Goal: Task Accomplishment & Management: Complete application form

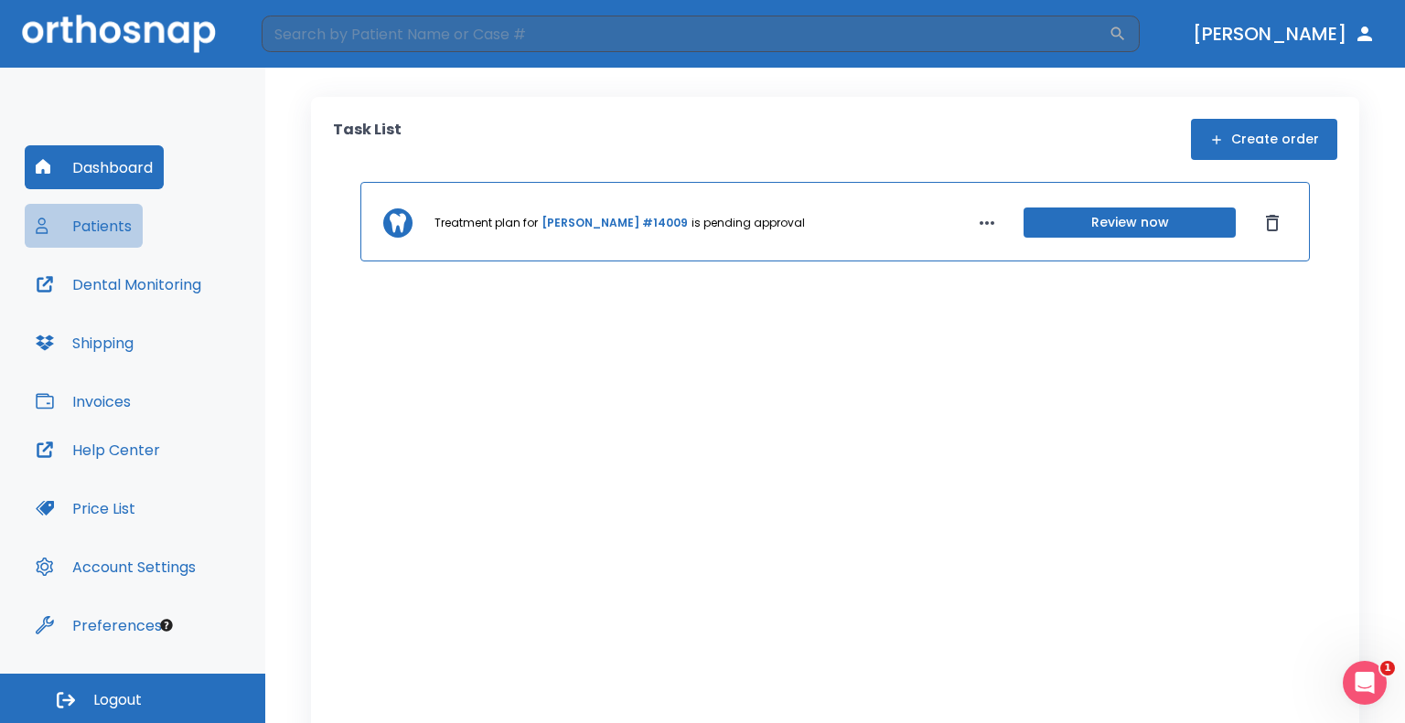
click at [114, 208] on button "Patients" at bounding box center [84, 226] width 118 height 44
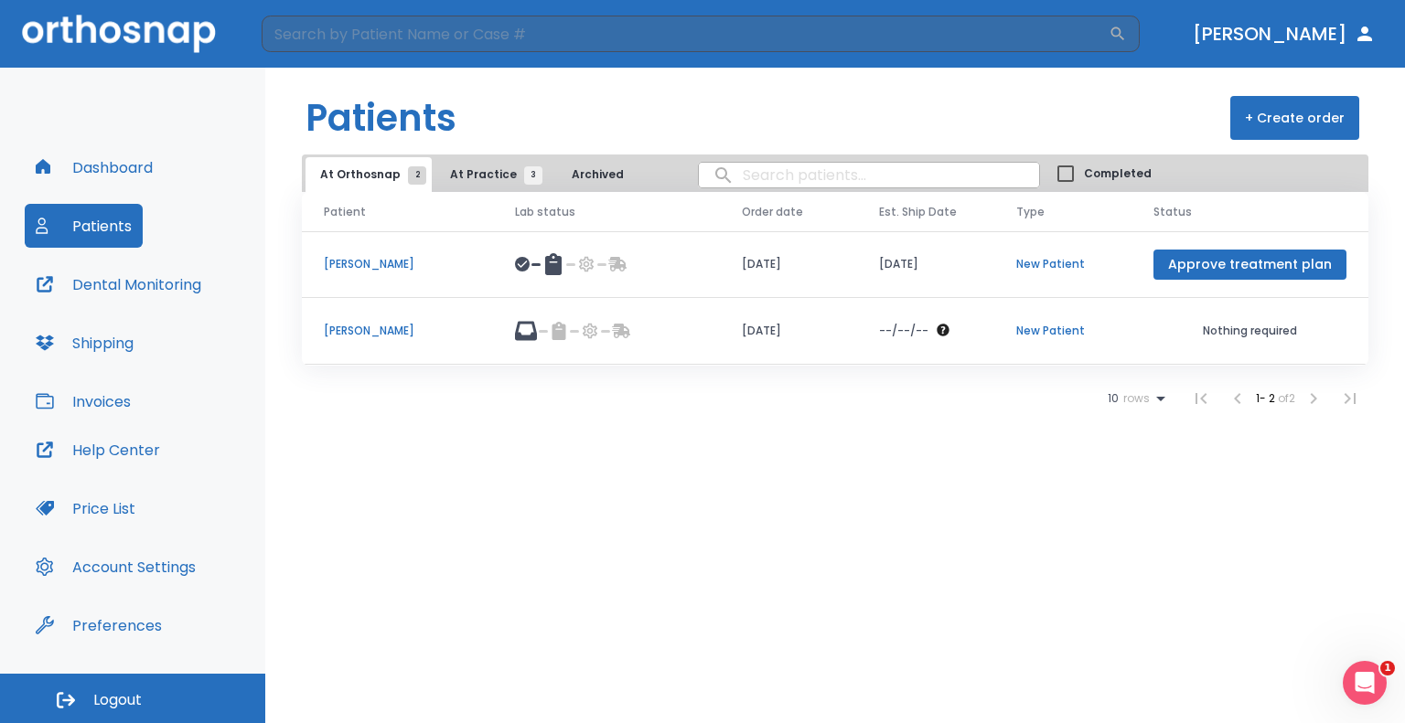
click at [492, 183] on button "At Practice 3" at bounding box center [491, 174] width 112 height 35
click at [374, 321] on td "[PERSON_NAME]" at bounding box center [397, 331] width 191 height 67
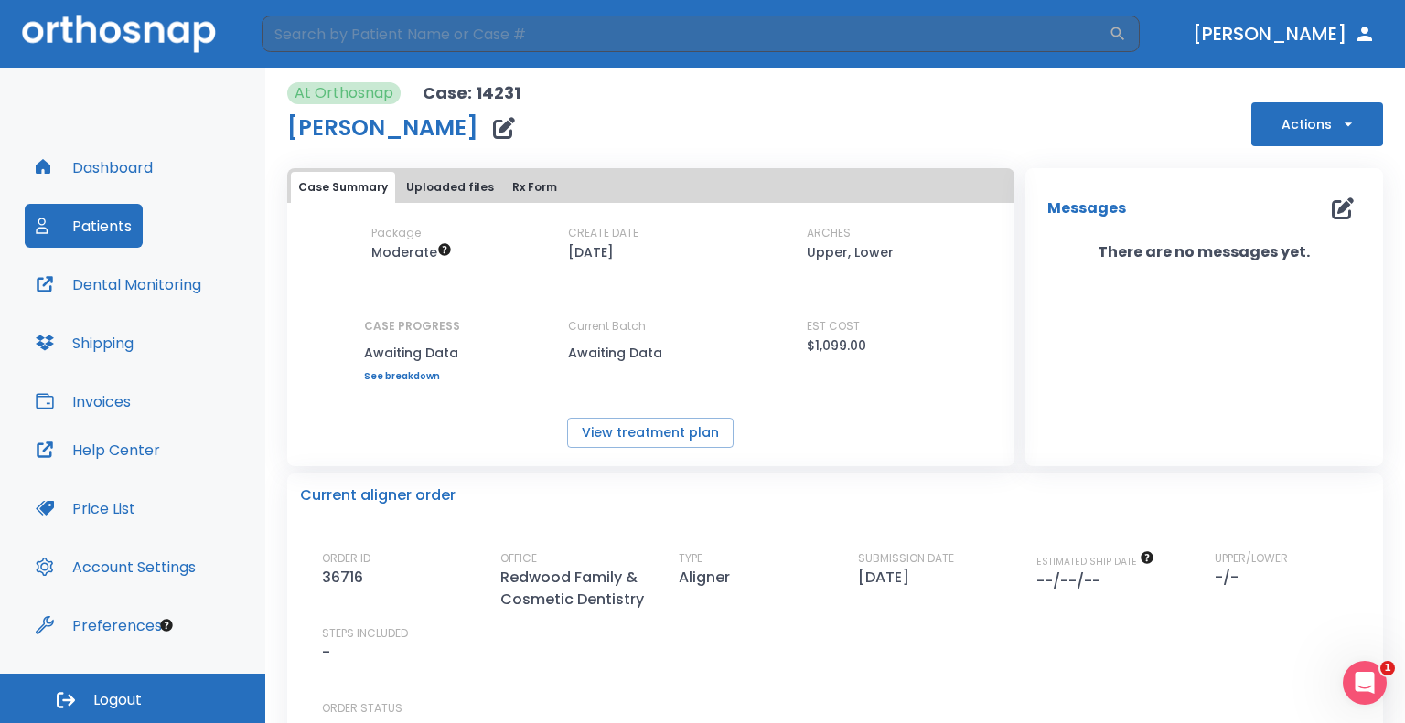
click at [454, 187] on button "Uploaded files" at bounding box center [450, 187] width 102 height 31
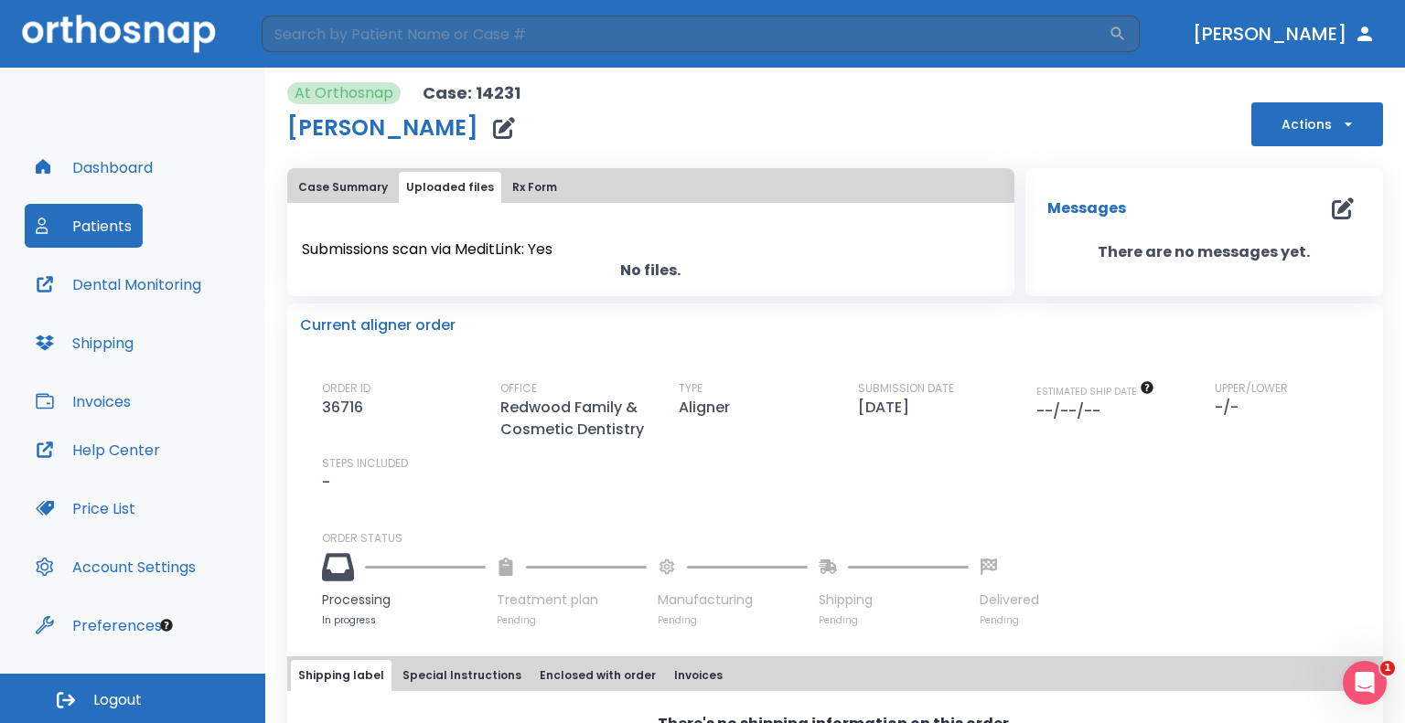
click at [616, 266] on p "No files." at bounding box center [650, 271] width 727 height 22
click at [458, 251] on span "Submissions scan via MeditLink: Yes" at bounding box center [427, 249] width 251 height 21
click at [542, 181] on button "Rx Form" at bounding box center [534, 187] width 59 height 31
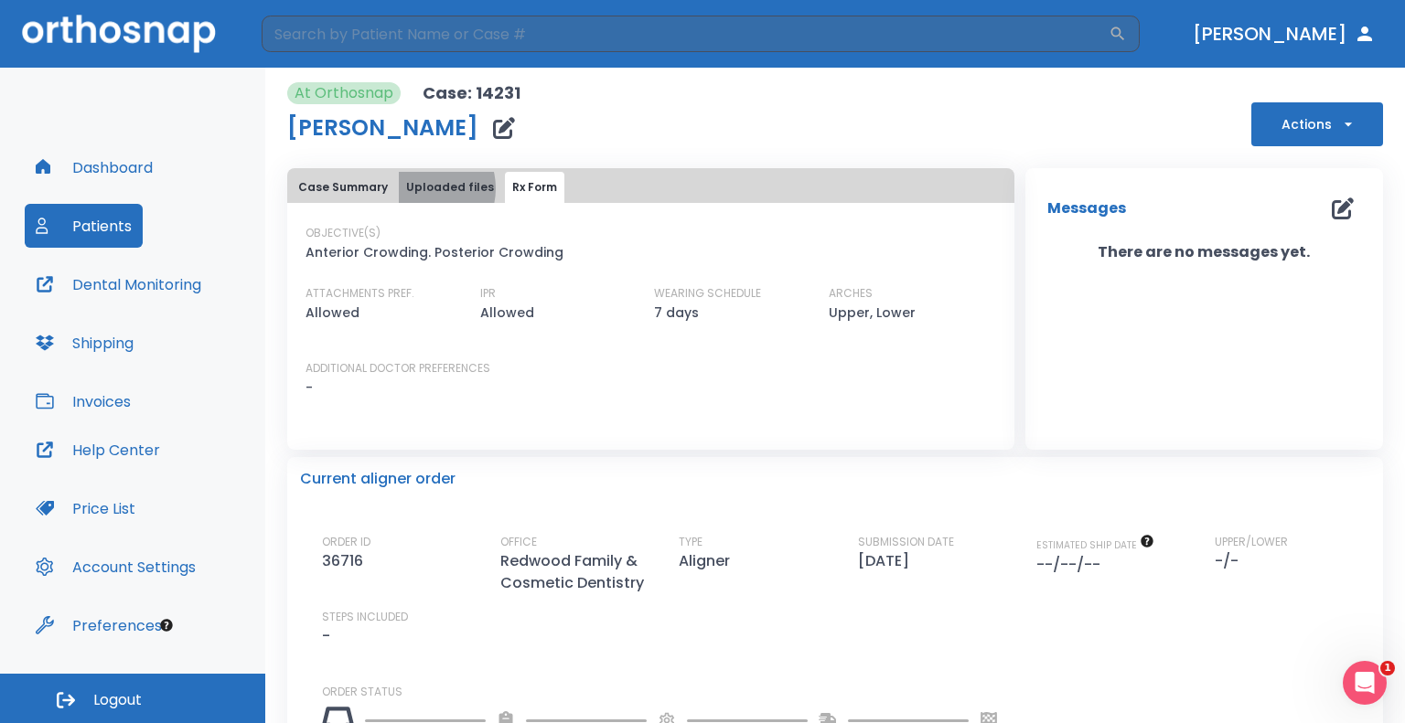
click at [421, 188] on button "Uploaded files" at bounding box center [450, 187] width 102 height 31
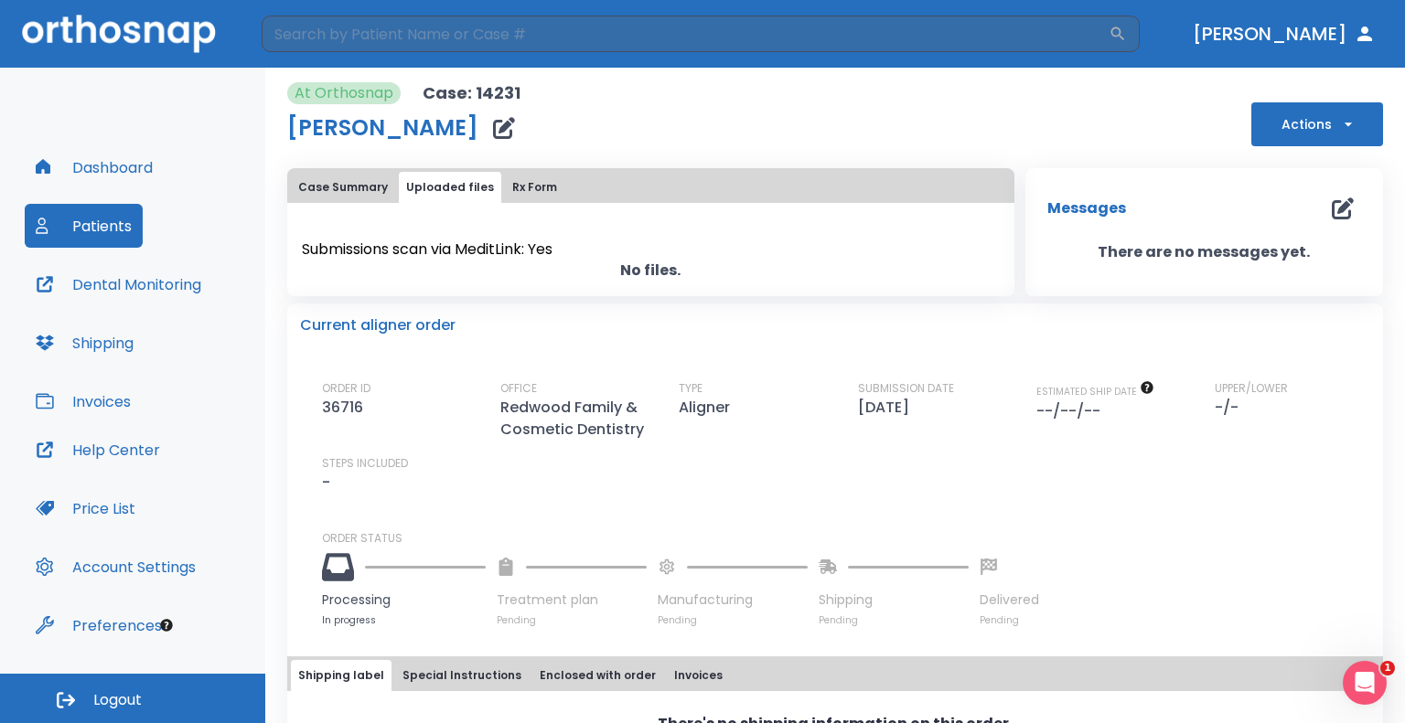
click at [336, 181] on button "Case Summary" at bounding box center [343, 187] width 104 height 31
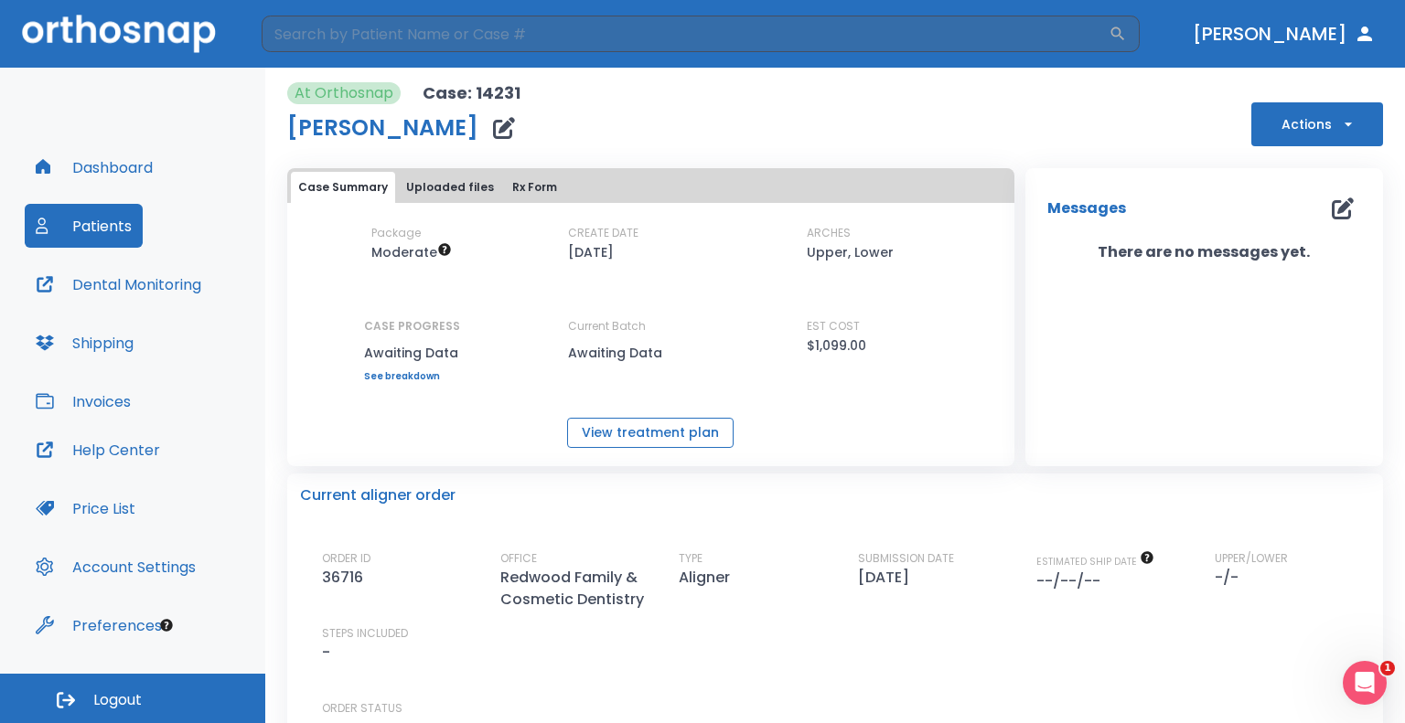
click at [635, 434] on button "View treatment plan" at bounding box center [650, 433] width 166 height 30
click at [486, 133] on button "button" at bounding box center [504, 128] width 37 height 37
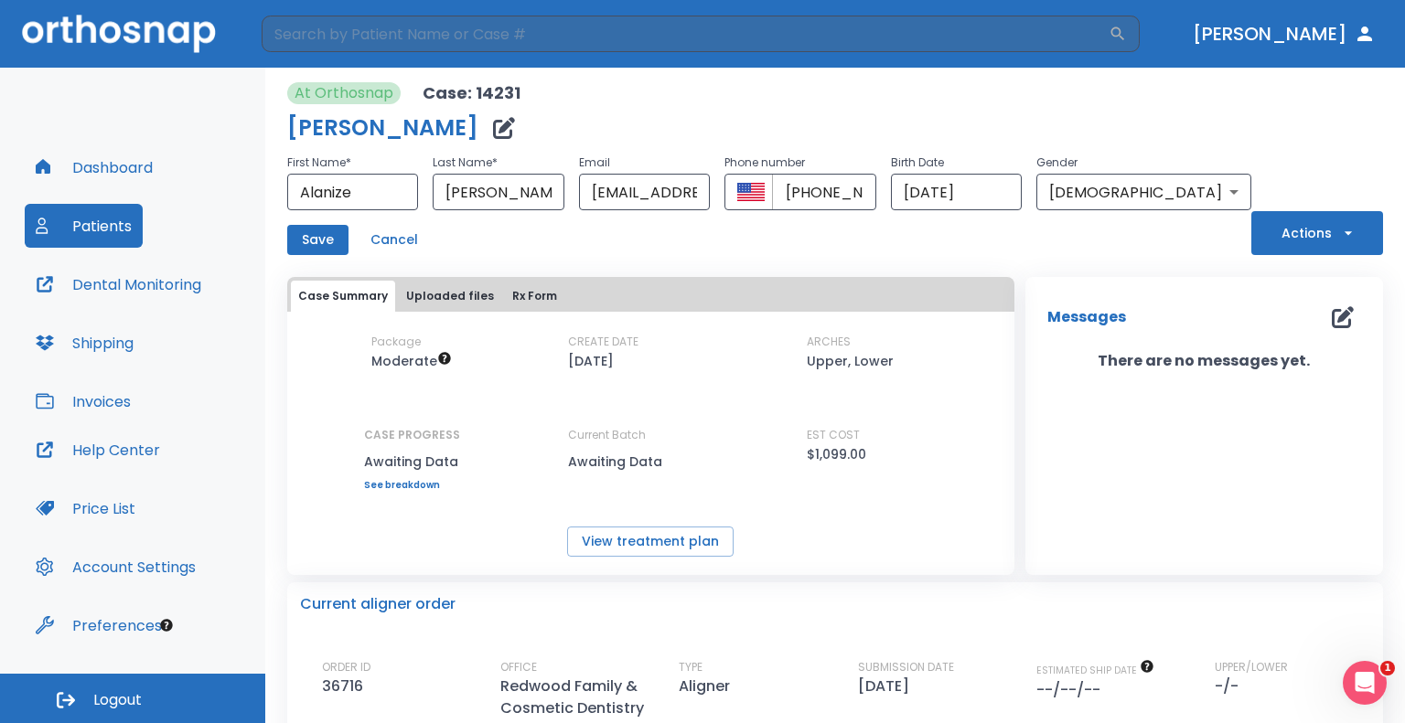
click at [466, 295] on button "Uploaded files" at bounding box center [450, 296] width 102 height 31
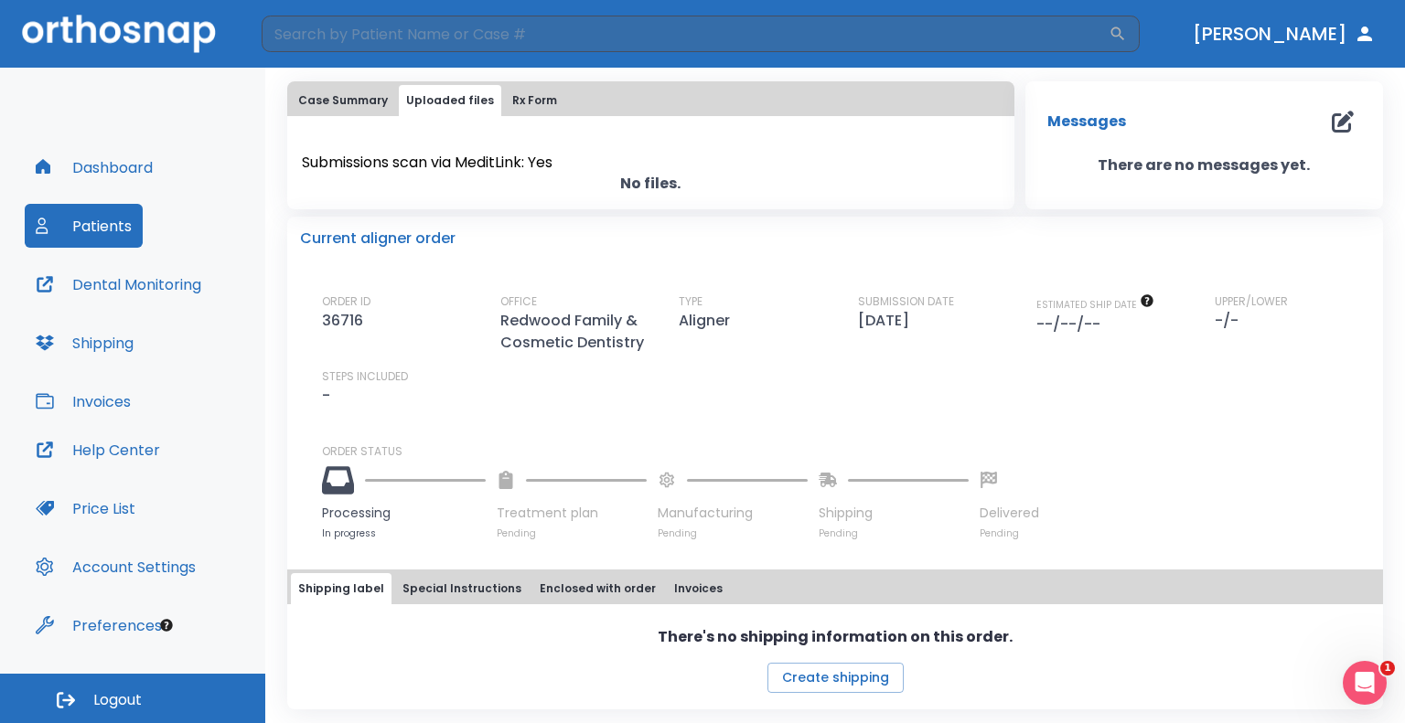
scroll to position [13, 0]
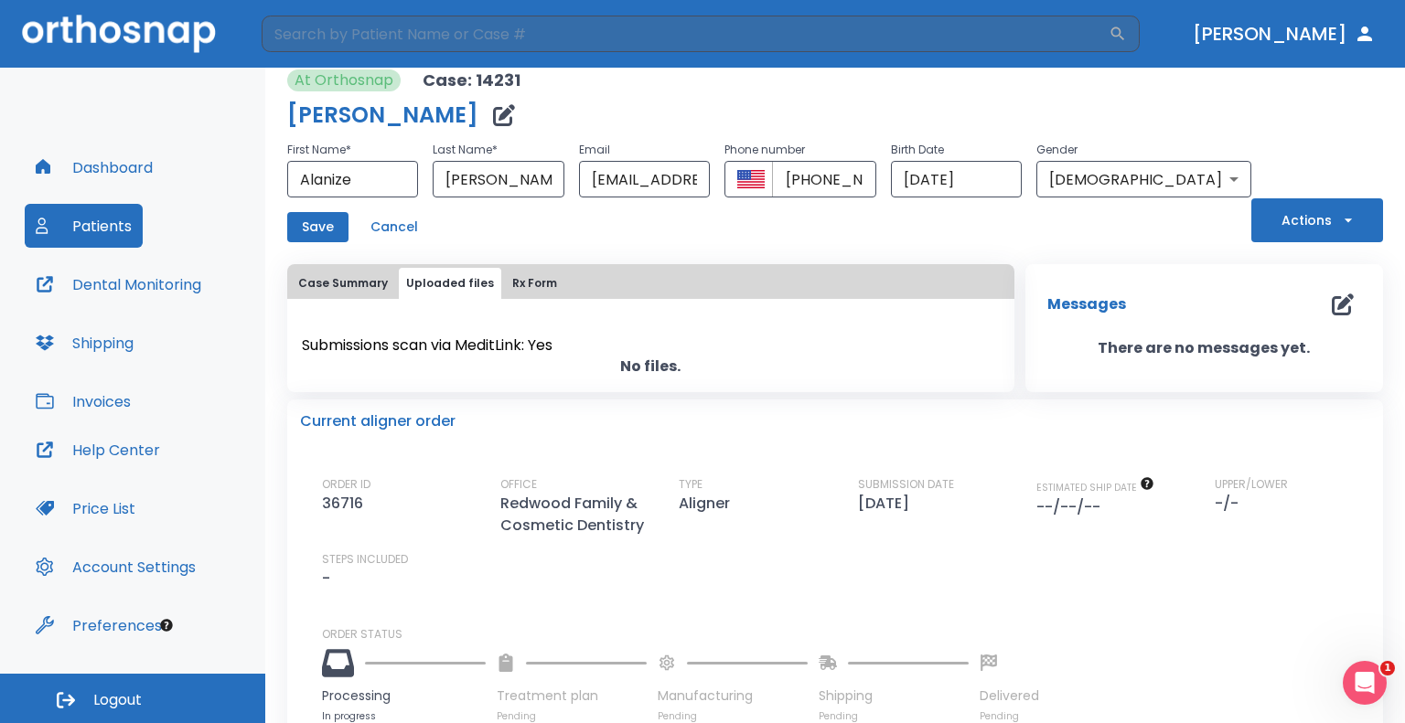
click at [622, 282] on div "Case Summary Uploaded files Rx Form" at bounding box center [651, 283] width 720 height 31
click at [525, 328] on div "Submissions scan via MeditLink: Yes No files." at bounding box center [650, 356] width 727 height 71
click at [476, 352] on span "Submissions scan via MeditLink: Yes" at bounding box center [427, 345] width 251 height 21
click at [557, 323] on div "Submissions scan via MeditLink: Yes No files." at bounding box center [650, 356] width 727 height 71
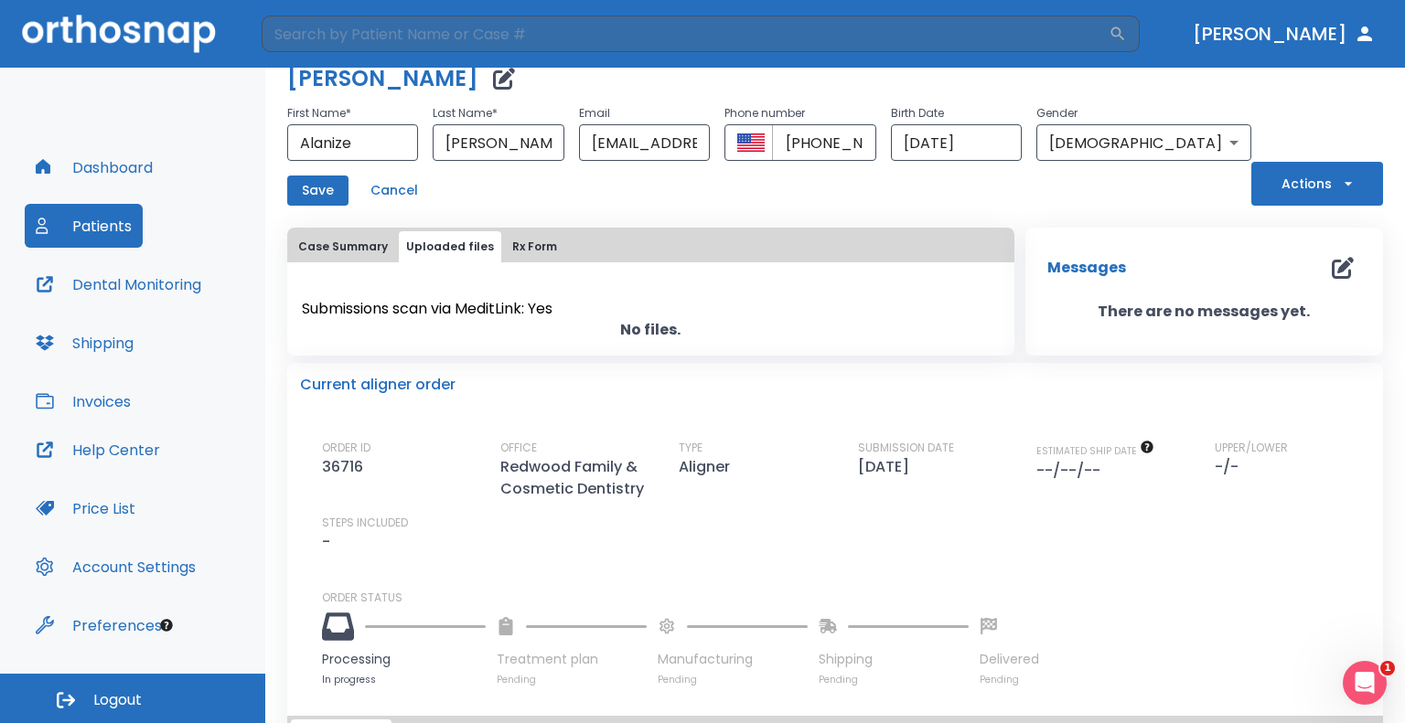
scroll to position [0, 0]
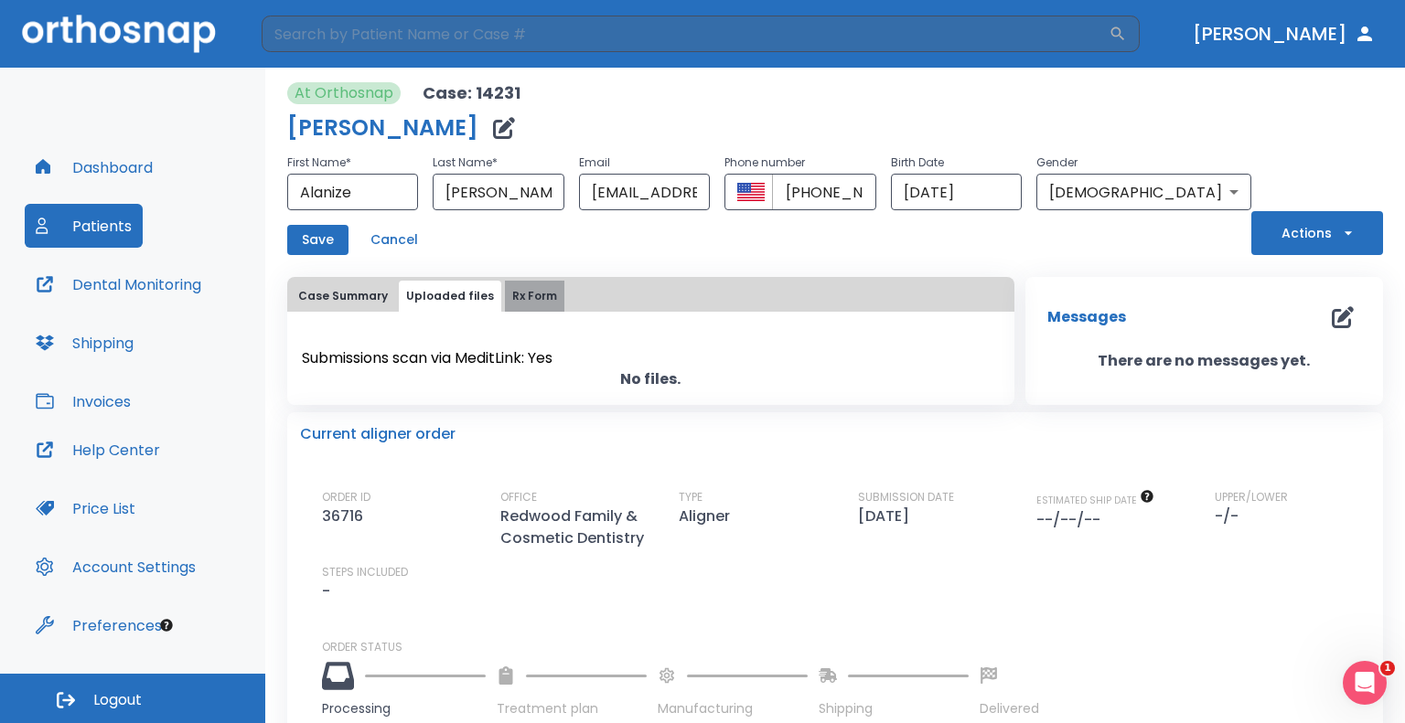
click at [539, 308] on button "Rx Form" at bounding box center [534, 296] width 59 height 31
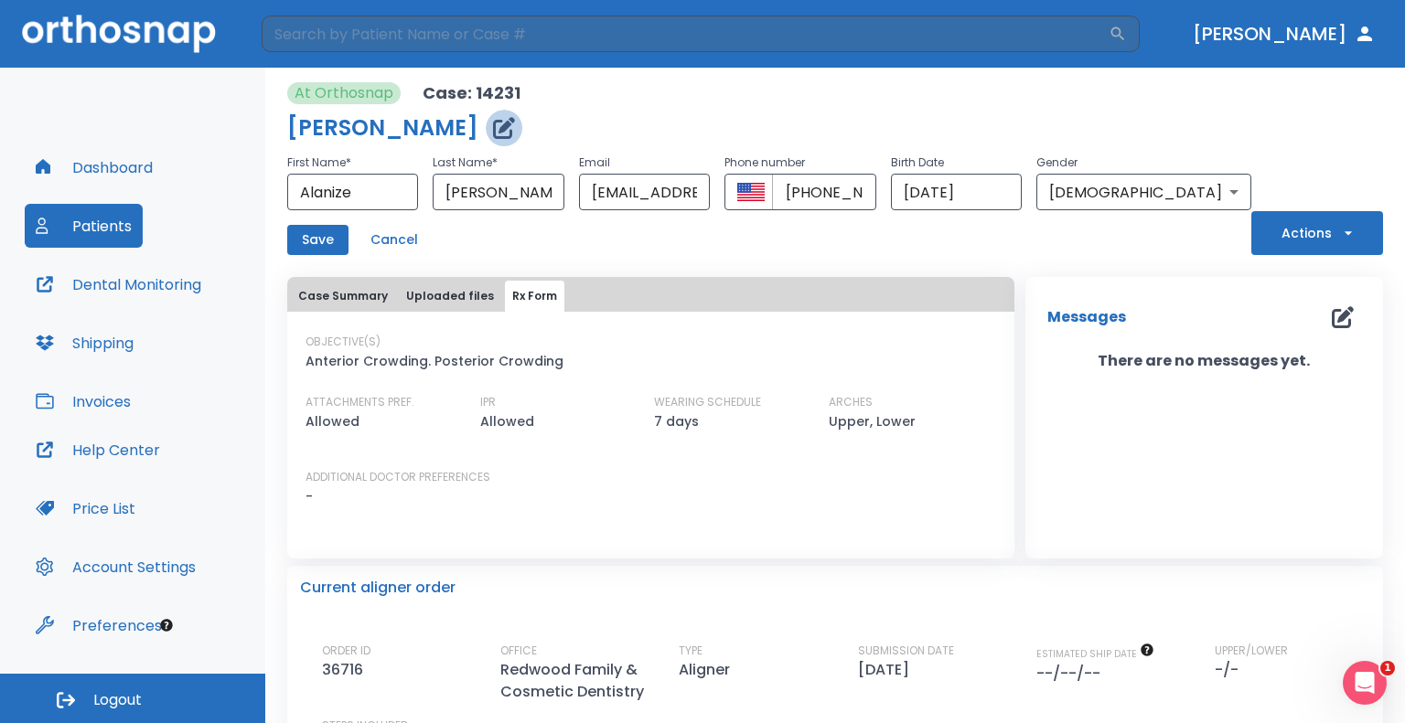
click at [493, 122] on icon "button" at bounding box center [504, 128] width 22 height 22
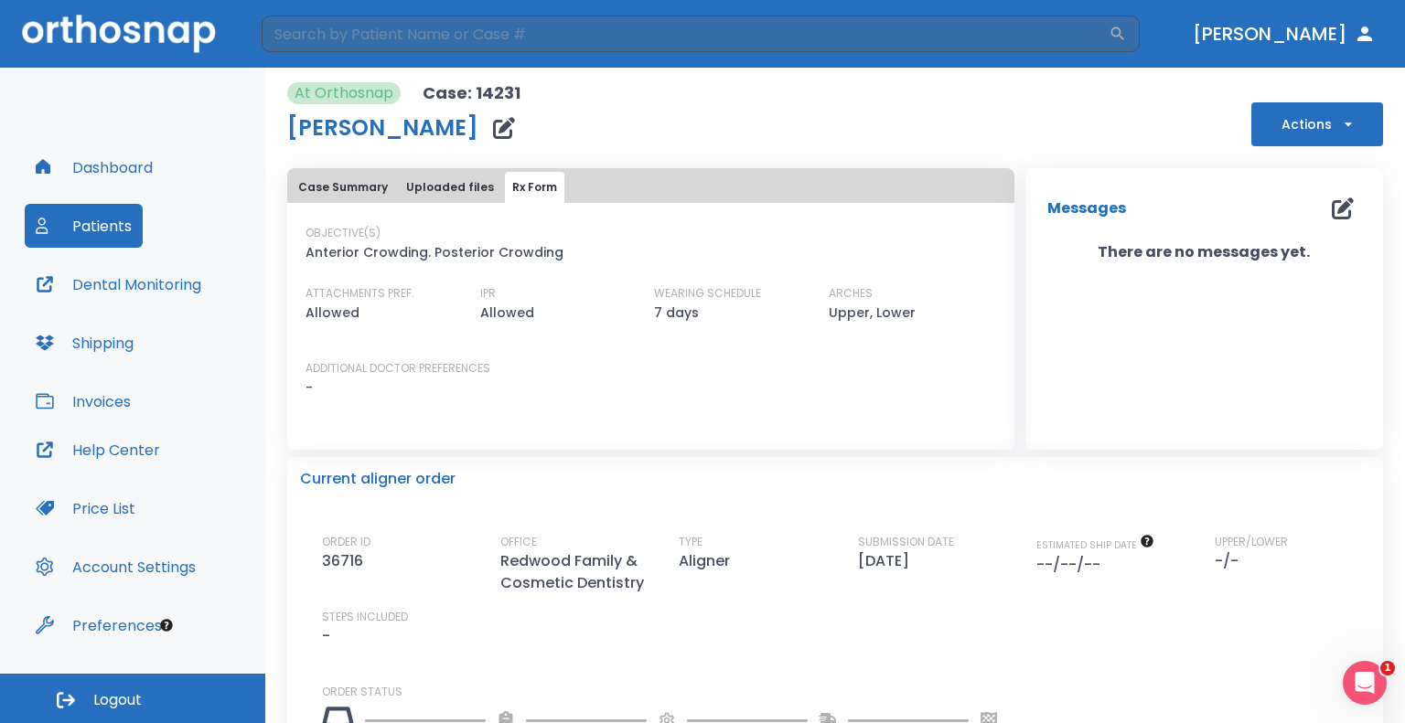
click at [493, 121] on icon "button" at bounding box center [504, 128] width 22 height 22
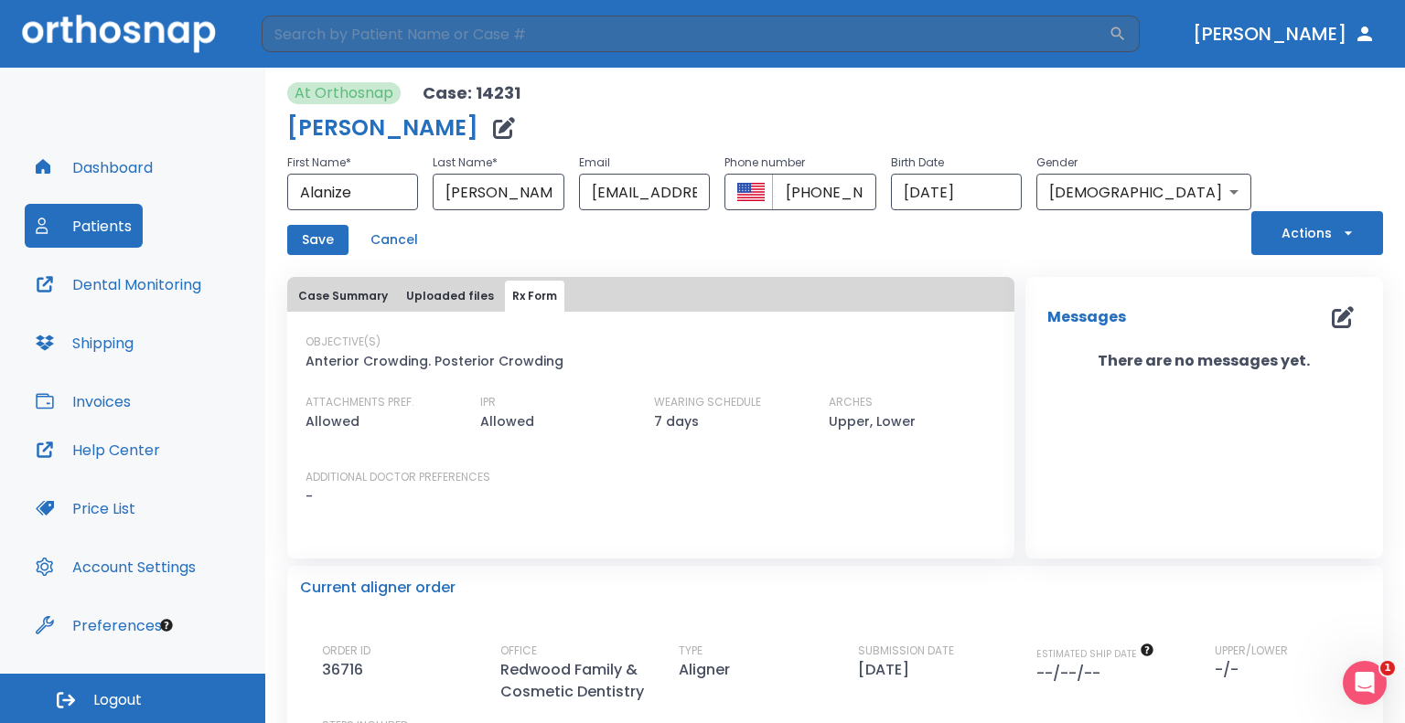
click at [1289, 239] on button "Actions" at bounding box center [1317, 233] width 132 height 44
click at [1315, 390] on li "Edit case" at bounding box center [1305, 377] width 133 height 46
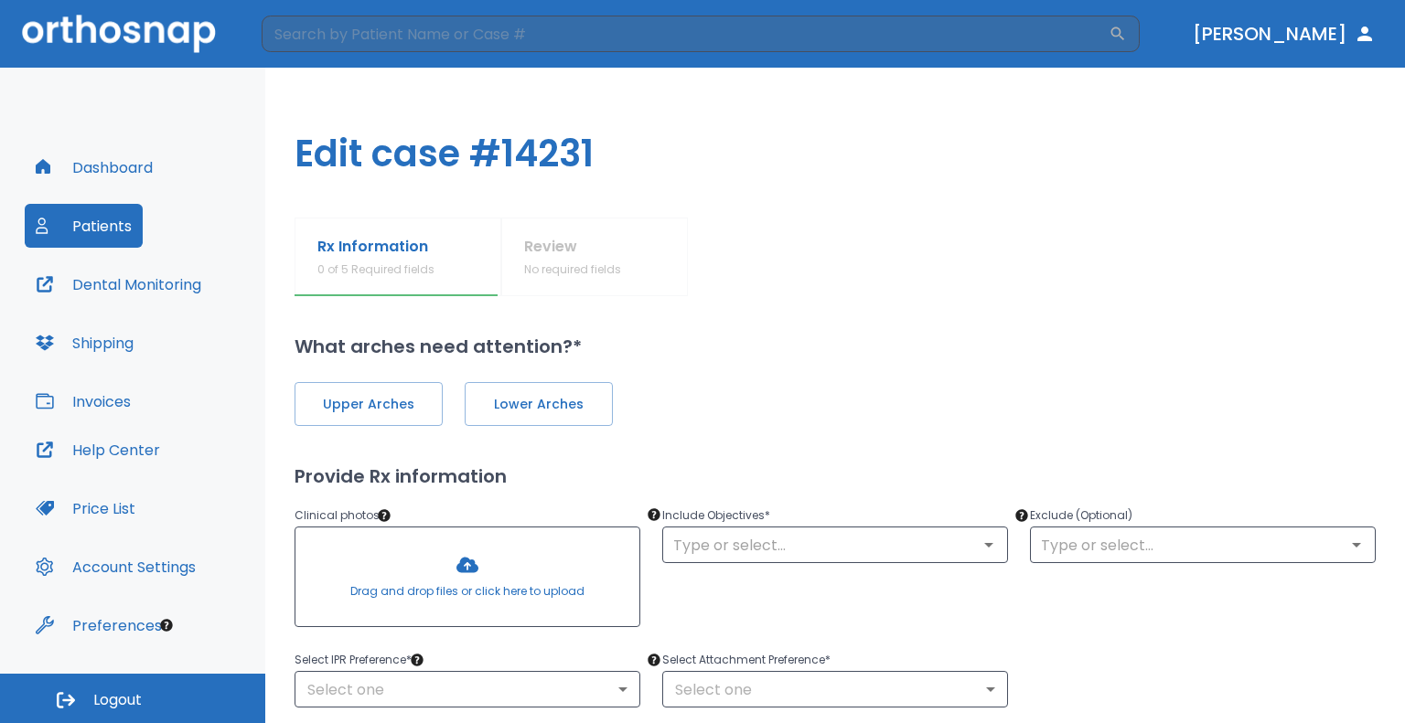
type input "1"
click at [754, 352] on h2 "What arches need attention?*" at bounding box center [834, 346] width 1081 height 27
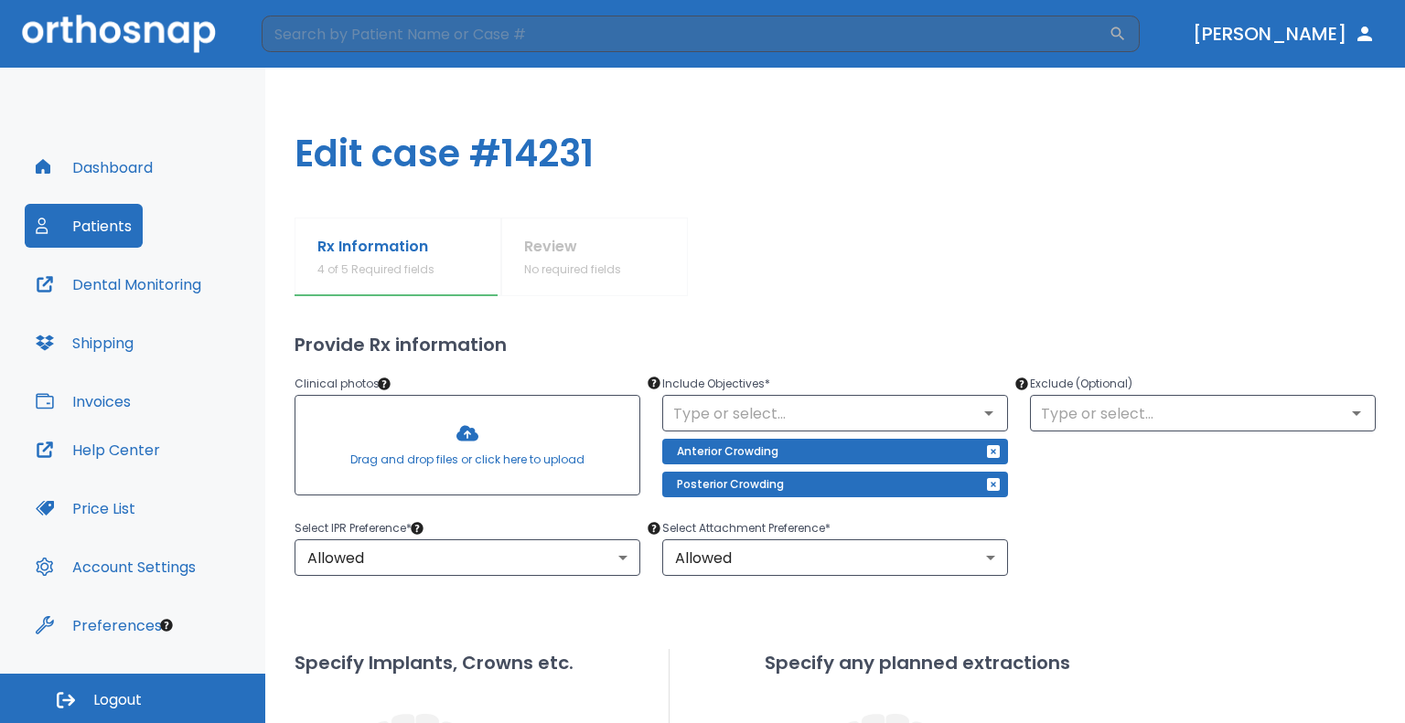
scroll to position [91, 0]
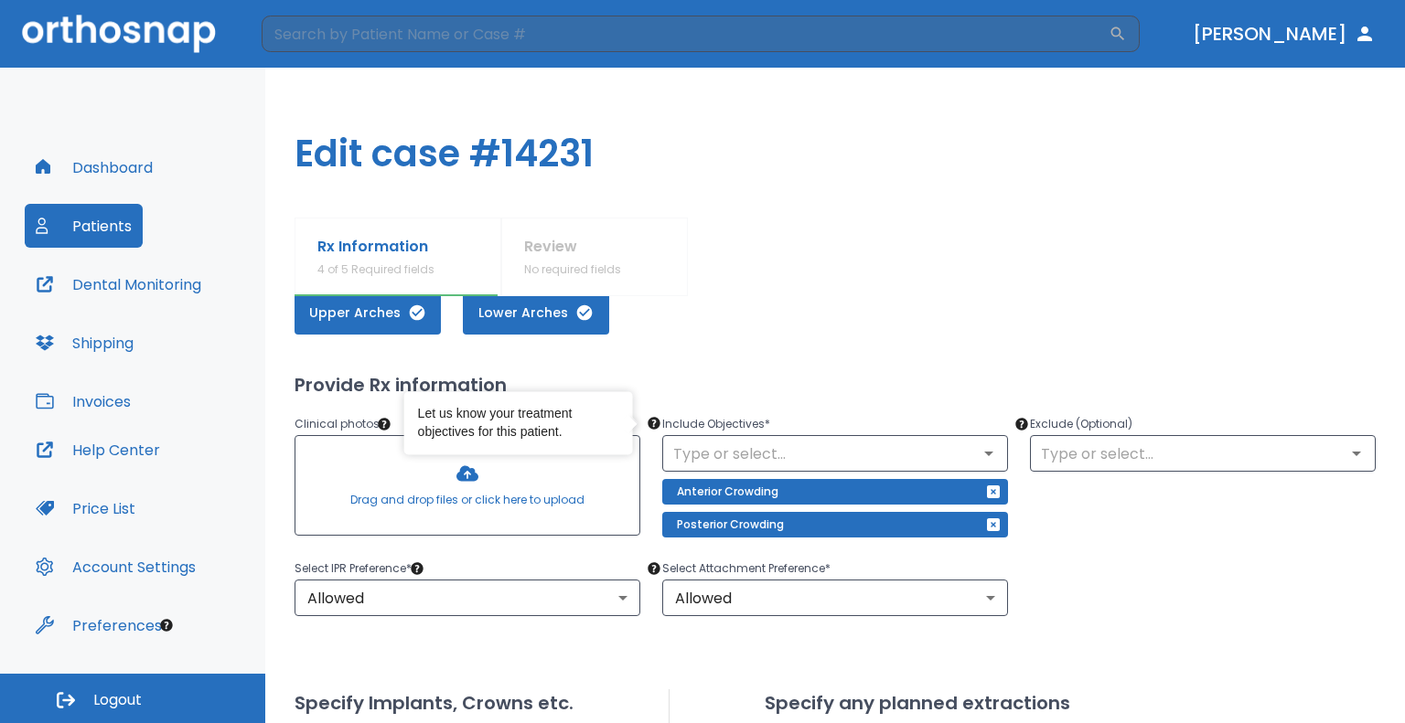
click at [449, 493] on div at bounding box center [467, 485] width 344 height 99
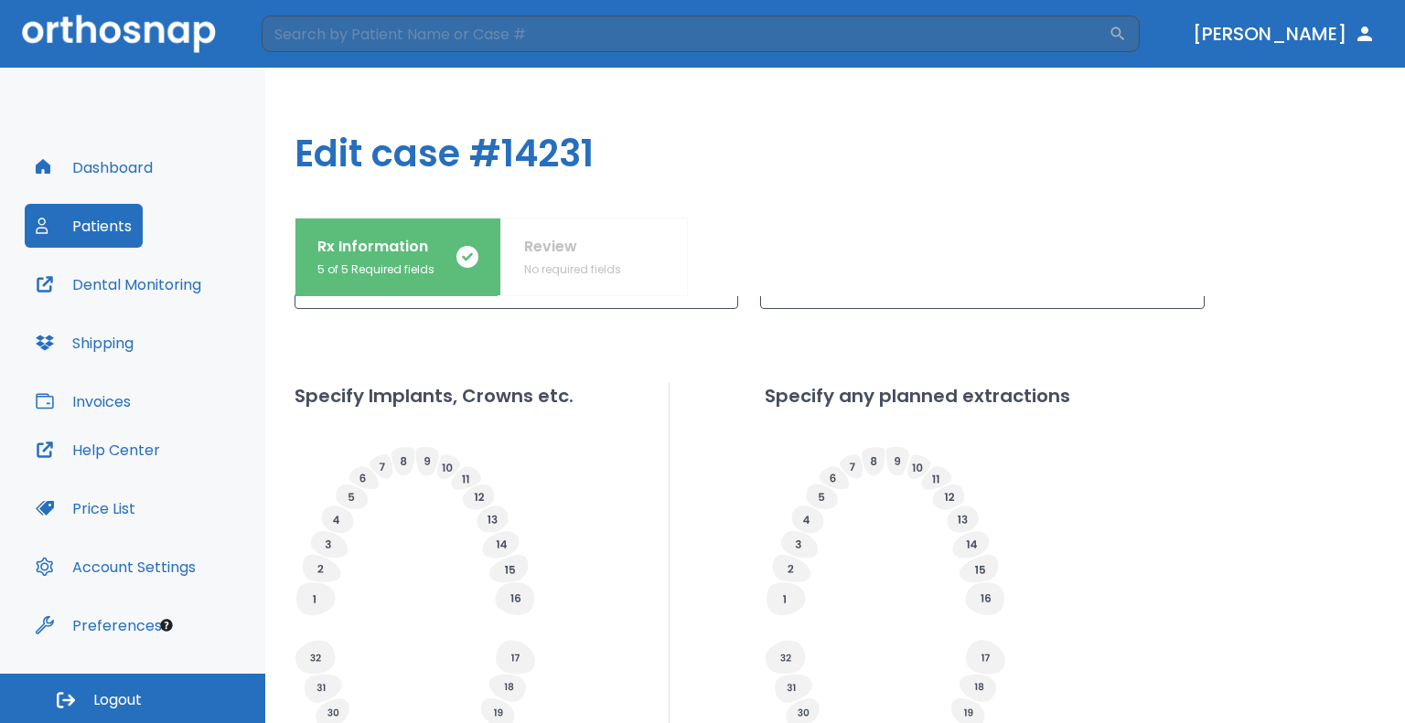
scroll to position [704, 0]
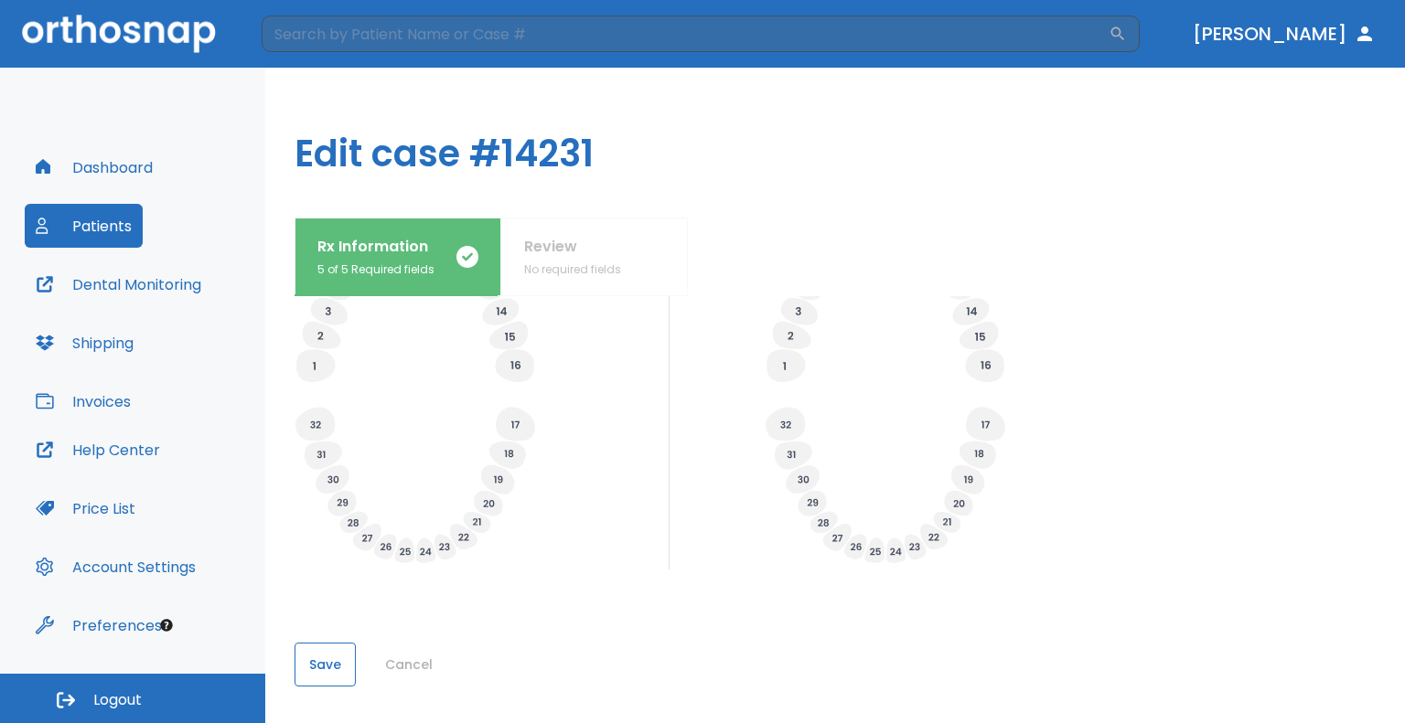
click at [336, 643] on button "Save" at bounding box center [324, 665] width 61 height 44
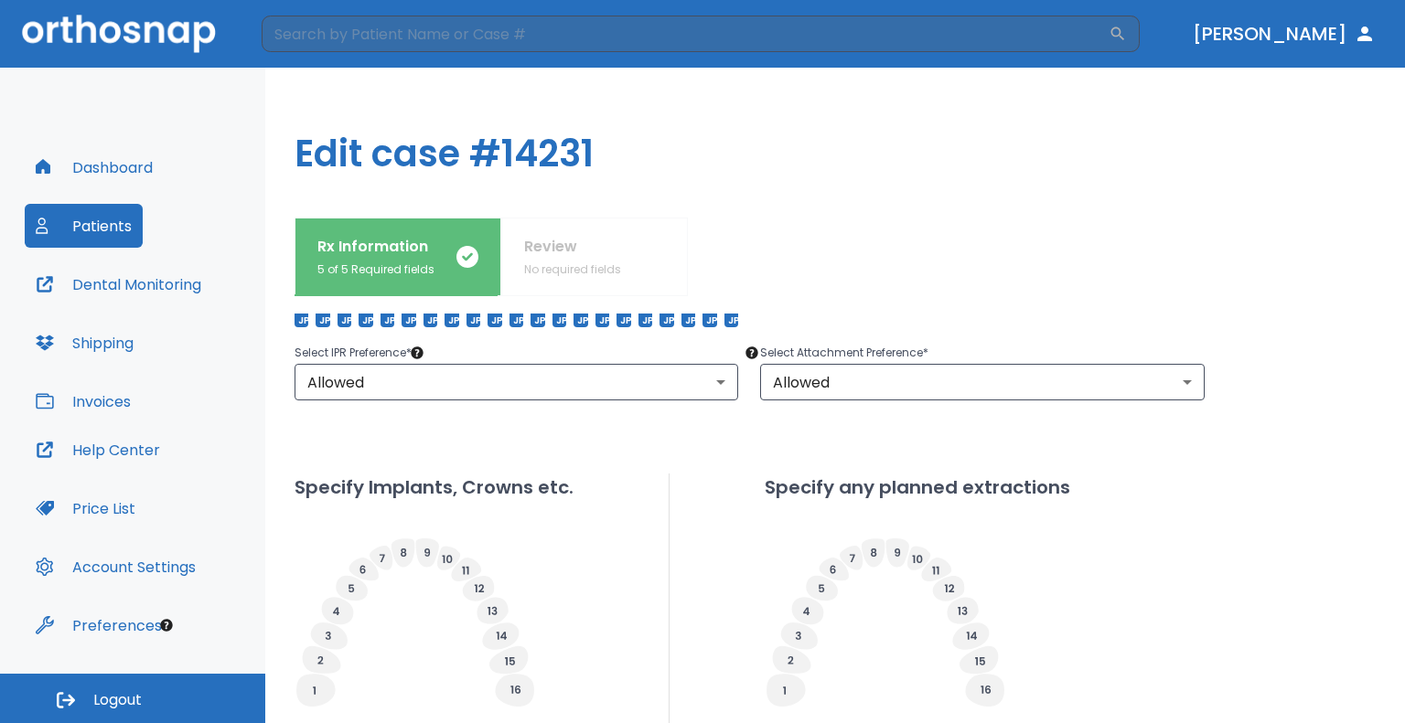
scroll to position [91, 0]
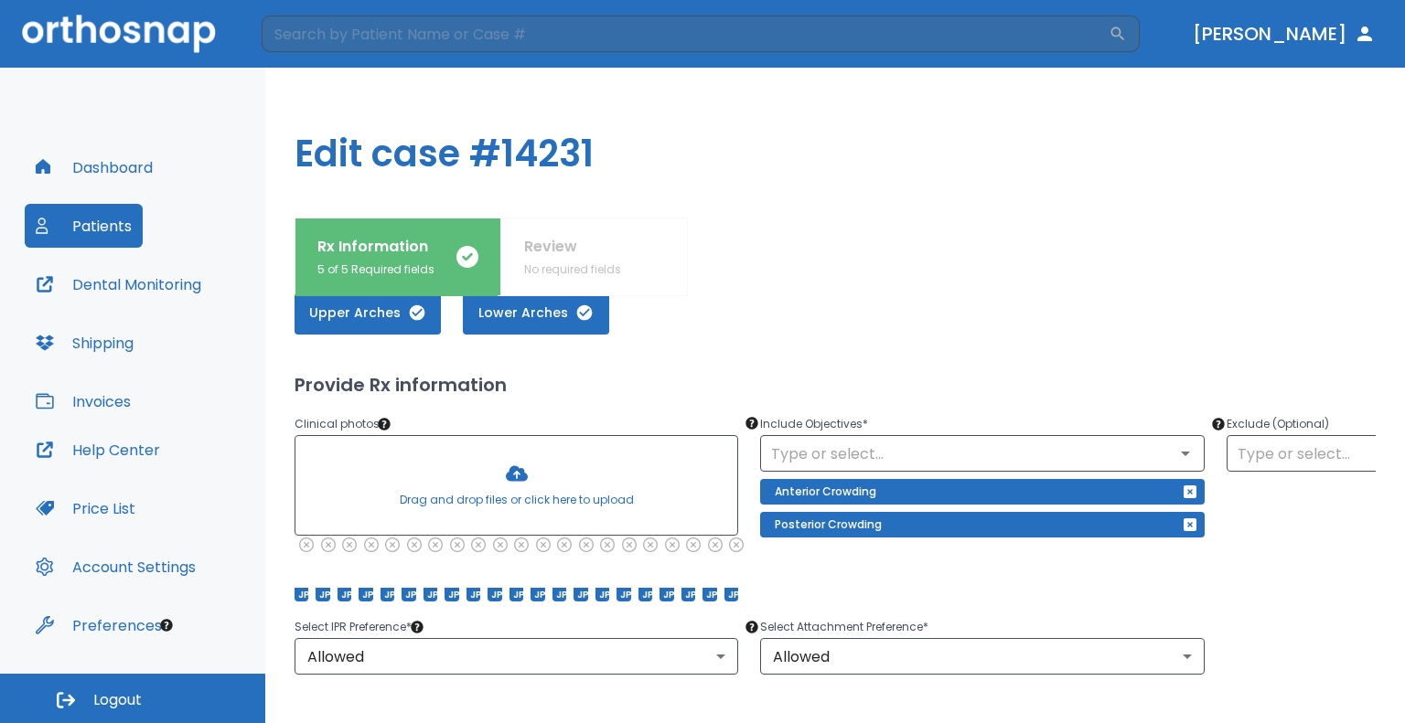
click at [508, 487] on div at bounding box center [516, 485] width 442 height 99
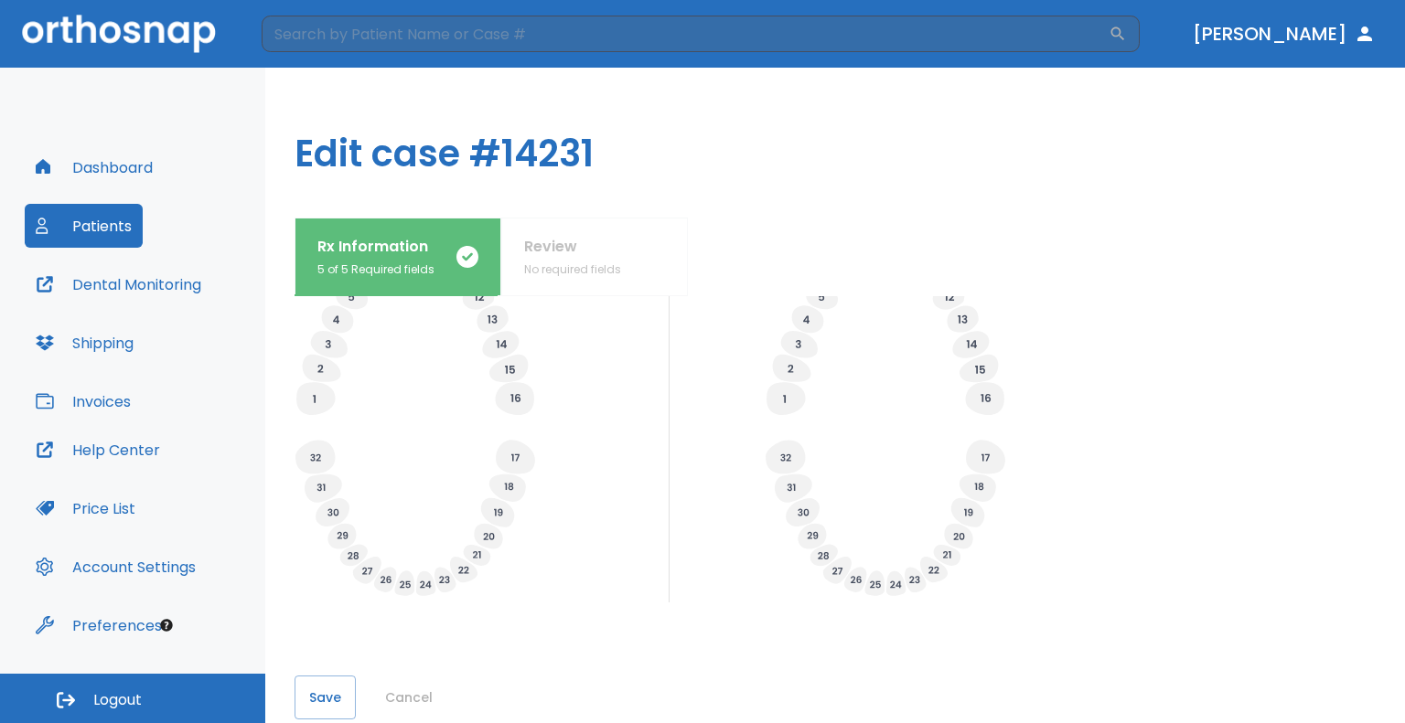
scroll to position [704, 0]
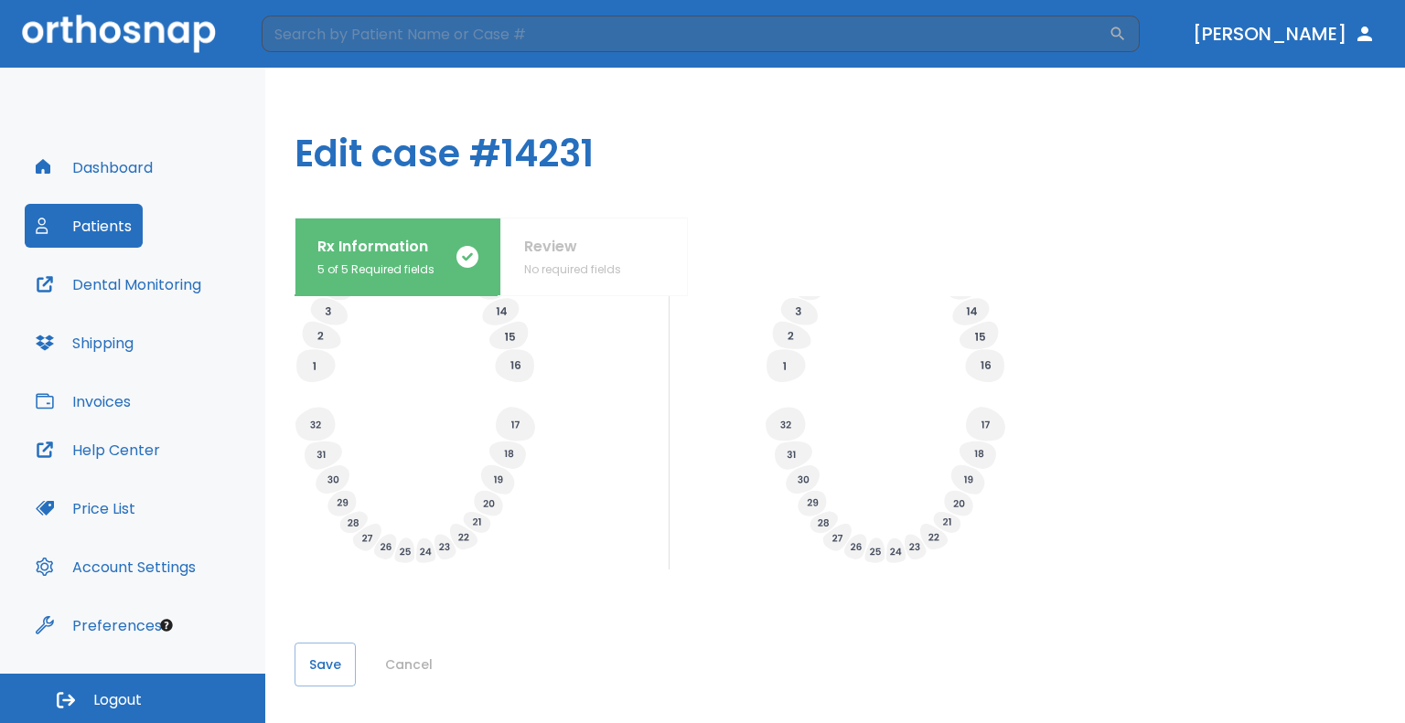
click at [341, 658] on button "Save" at bounding box center [324, 665] width 61 height 44
click at [304, 658] on button "Save" at bounding box center [324, 665] width 61 height 44
drag, startPoint x: 303, startPoint y: 626, endPoint x: 308, endPoint y: 647, distance: 20.9
click at [305, 630] on div "What arches need attention?* Upper Arches Lower Arches Provide Rx information C…" at bounding box center [834, 509] width 1081 height 427
click at [311, 650] on button "Save" at bounding box center [324, 665] width 61 height 44
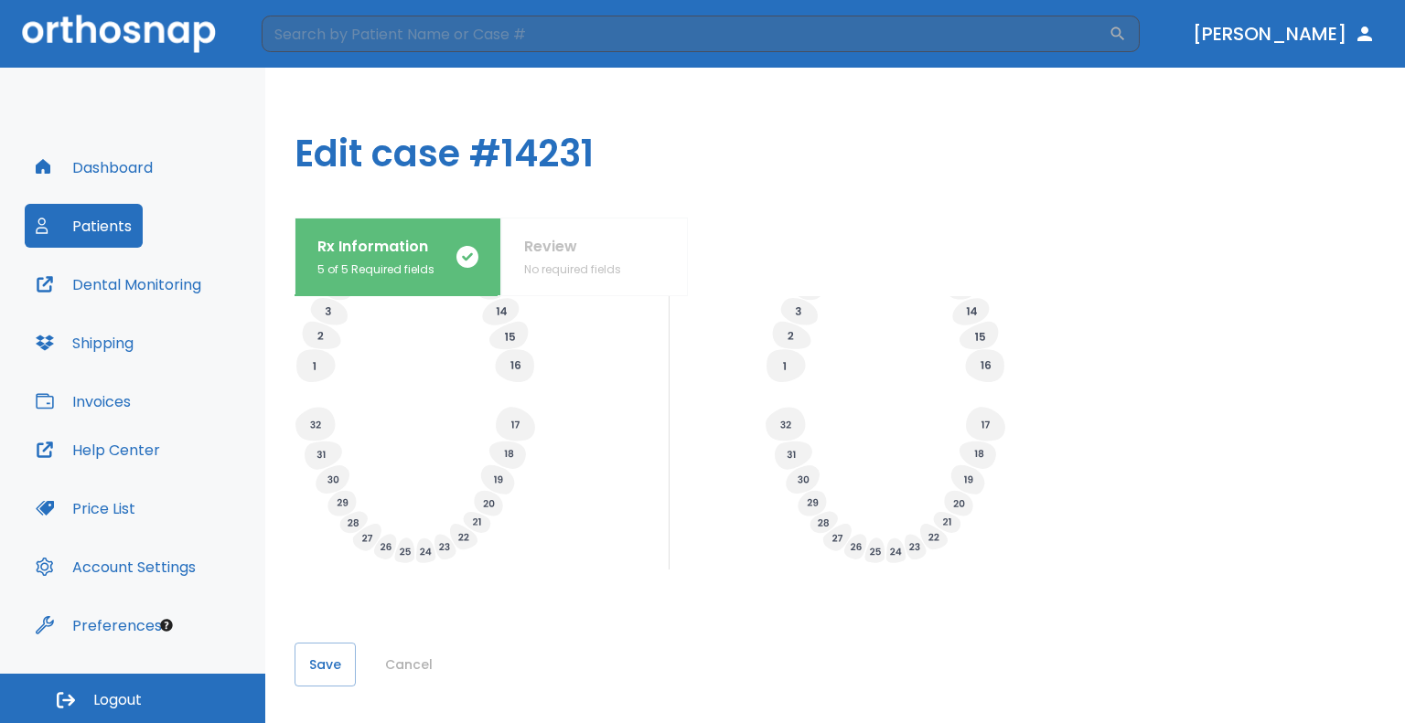
click at [136, 241] on button "Patients" at bounding box center [84, 226] width 118 height 44
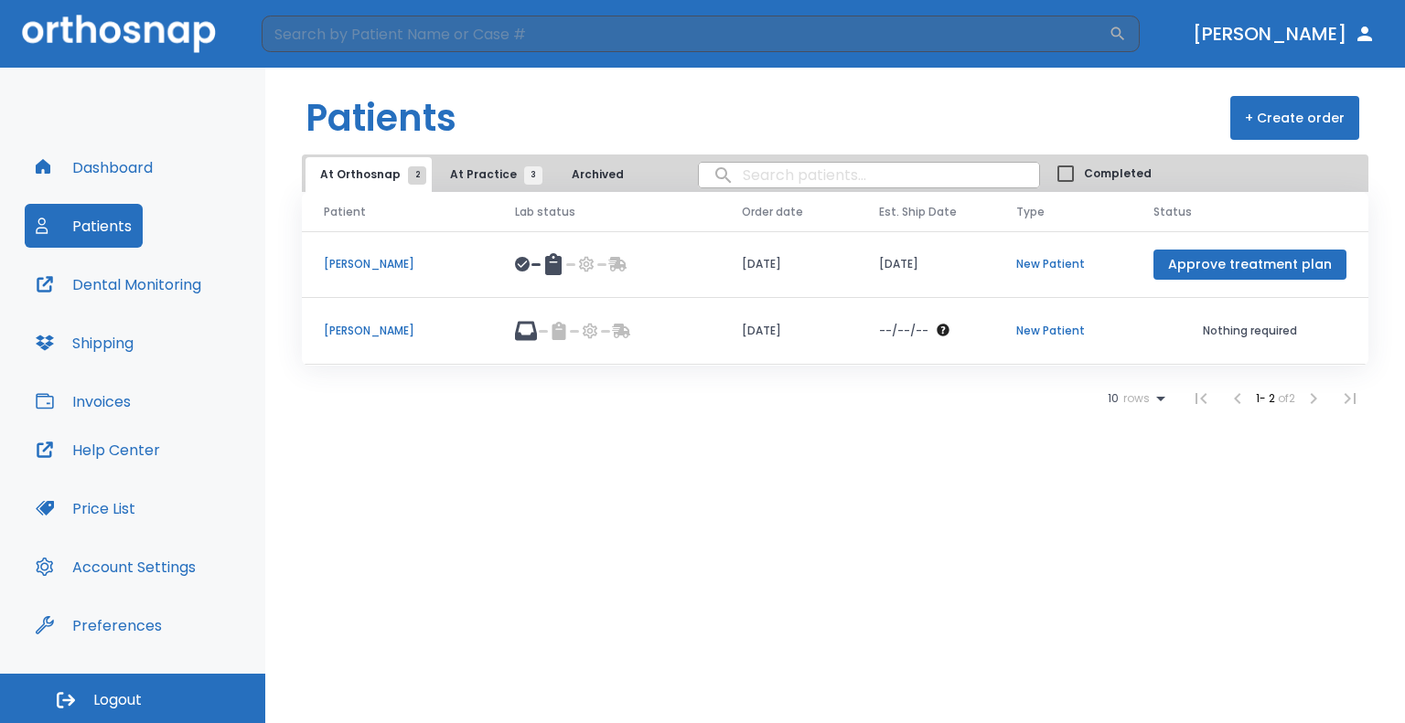
click at [458, 167] on span "At Practice 3" at bounding box center [491, 174] width 83 height 16
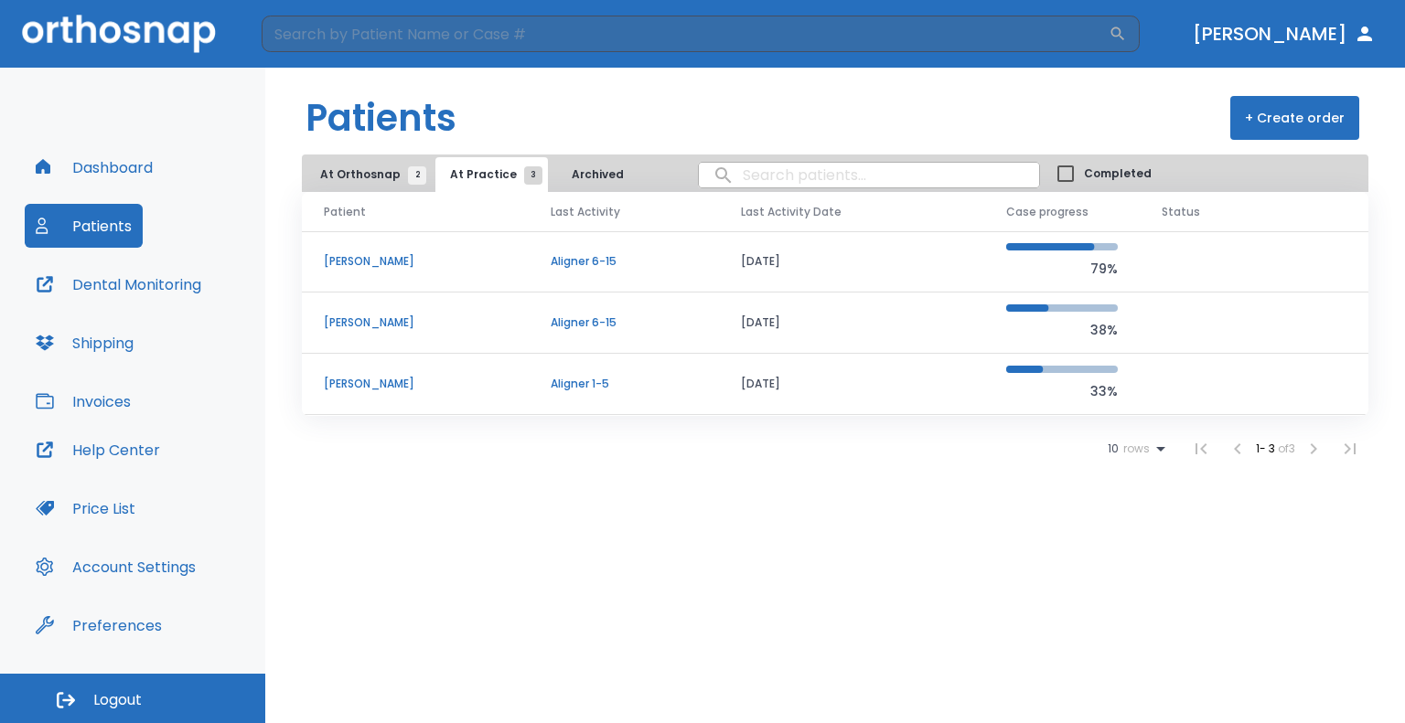
click at [372, 166] on span "At Orthosnap 2" at bounding box center [368, 174] width 97 height 16
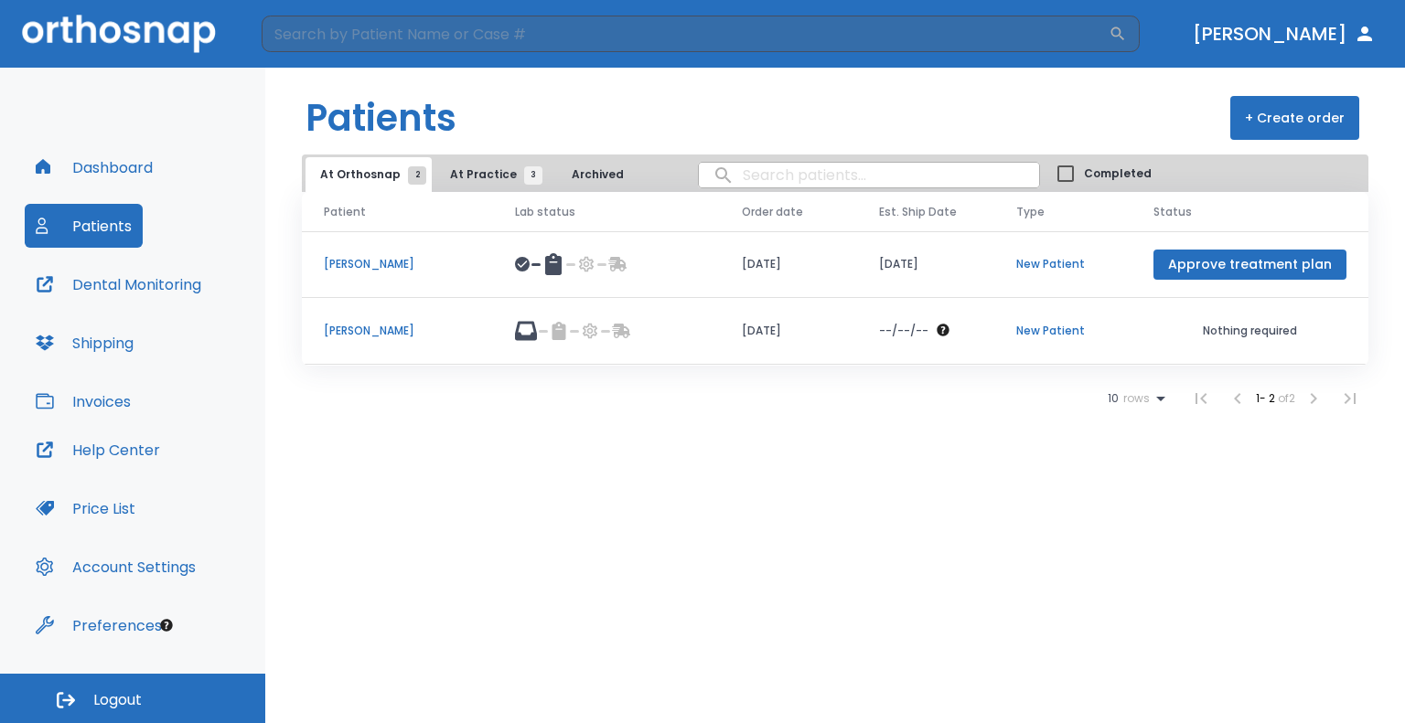
click at [337, 330] on p "[PERSON_NAME]" at bounding box center [397, 331] width 147 height 16
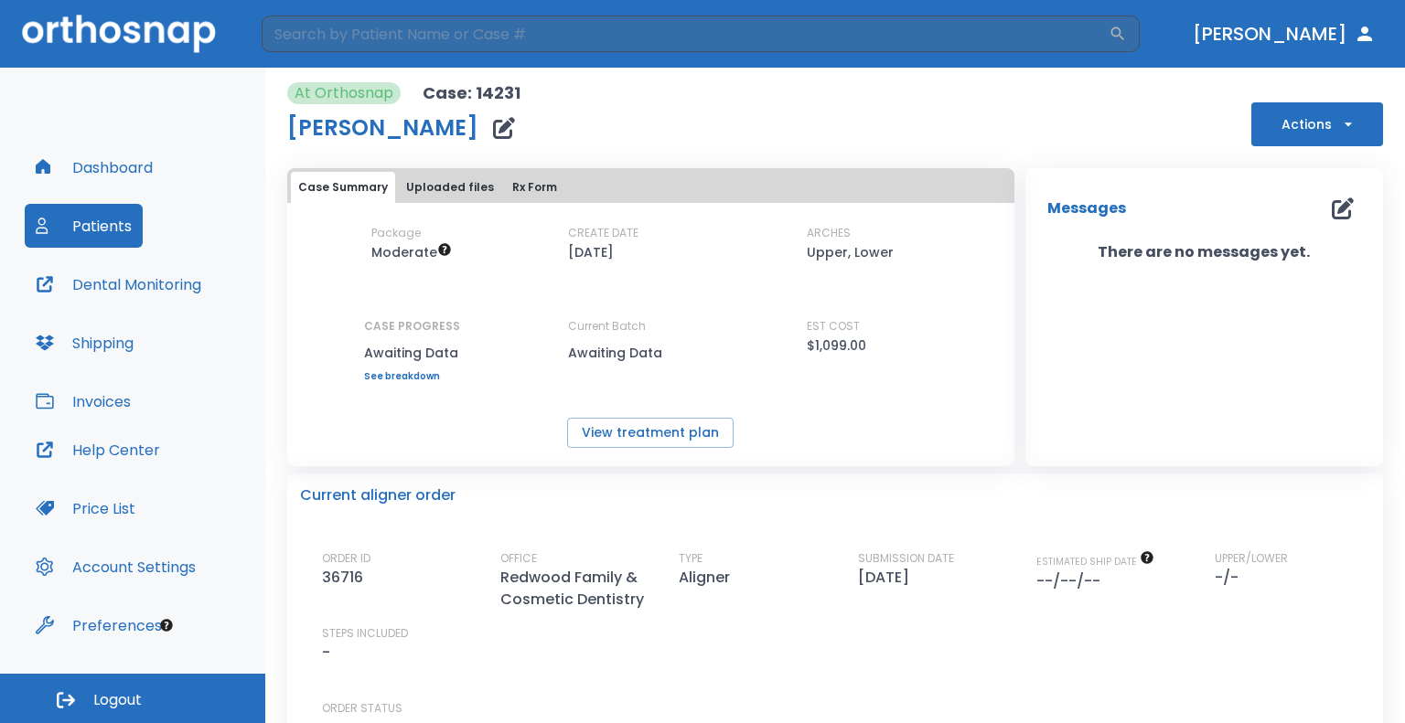
click at [465, 192] on button "Uploaded files" at bounding box center [450, 187] width 102 height 31
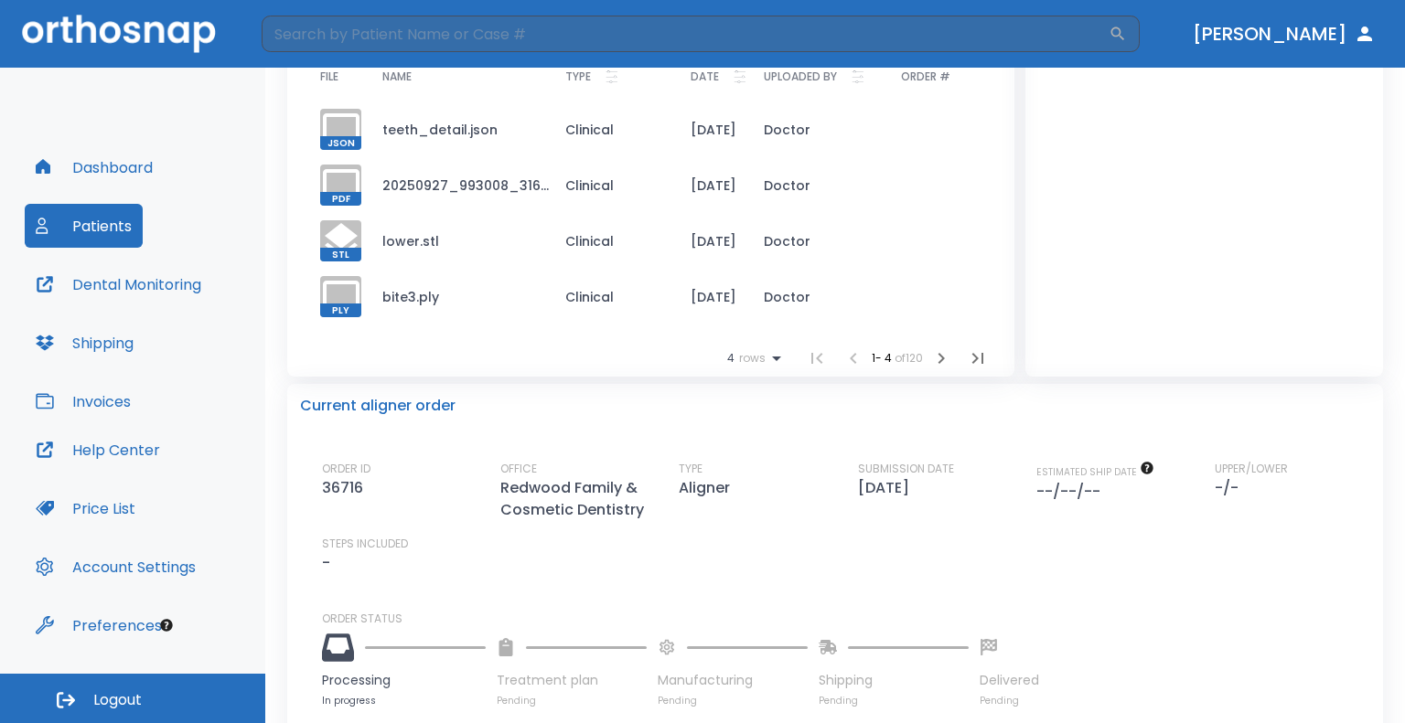
scroll to position [274, 0]
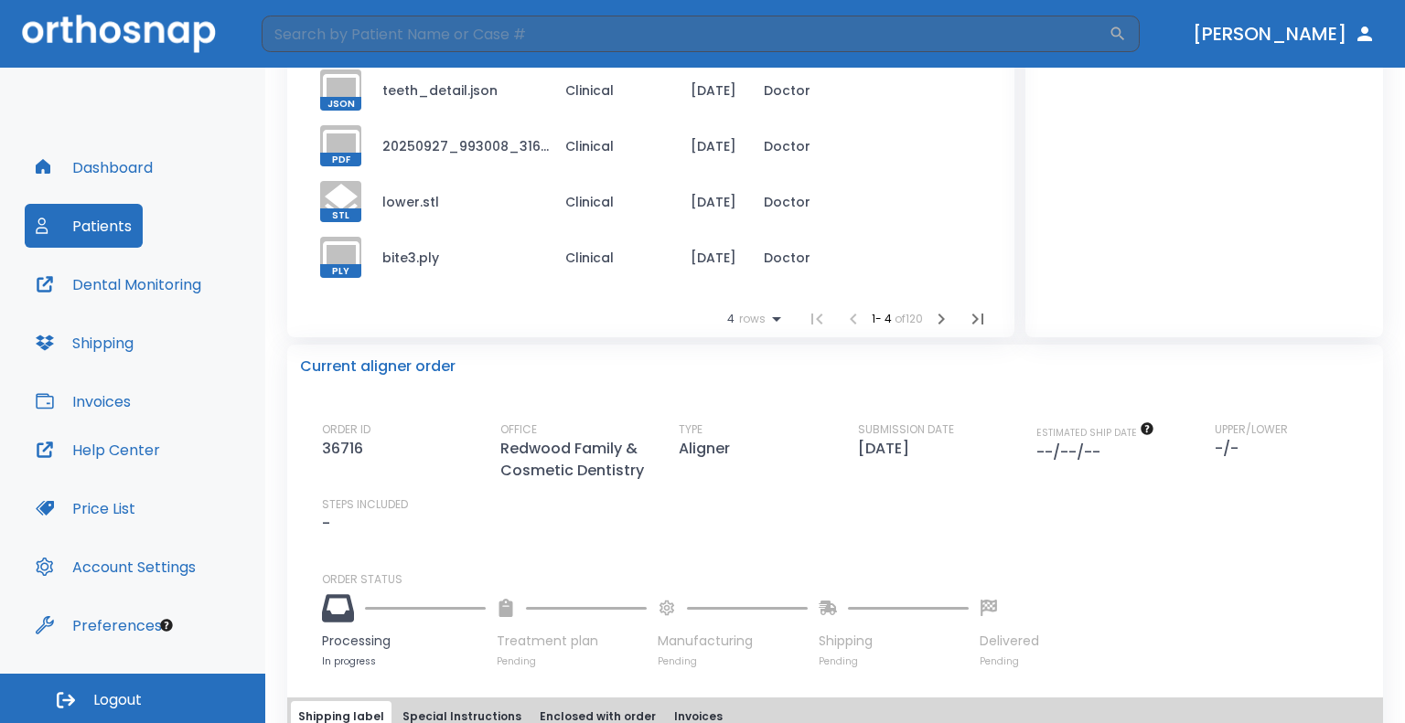
click at [933, 330] on button "button" at bounding box center [941, 319] width 37 height 37
click at [931, 338] on div "At Orthosnap Case: 14231 [PERSON_NAME] Actions Case Summary Uploaded files Rx F…" at bounding box center [835, 315] width 1096 height 1044
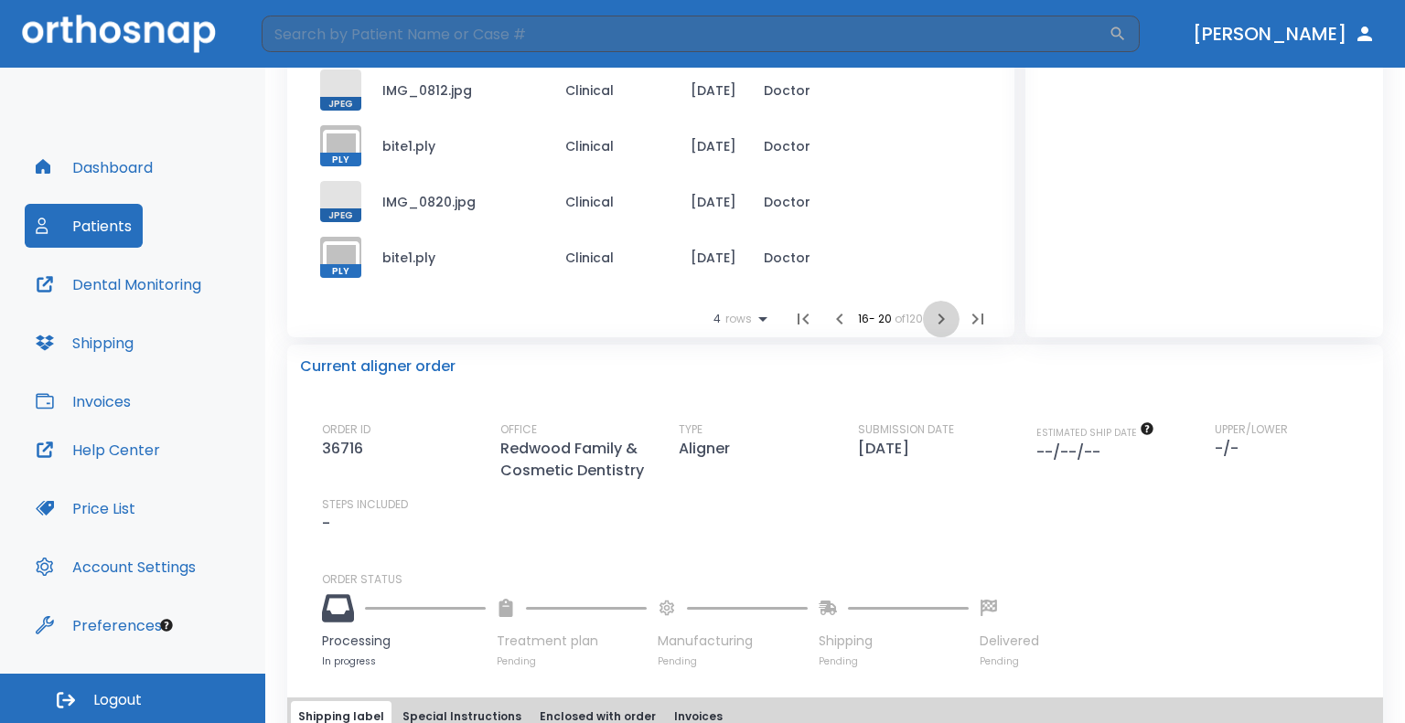
click at [933, 320] on icon "button" at bounding box center [941, 319] width 22 height 22
click at [938, 312] on icon "button" at bounding box center [941, 319] width 22 height 22
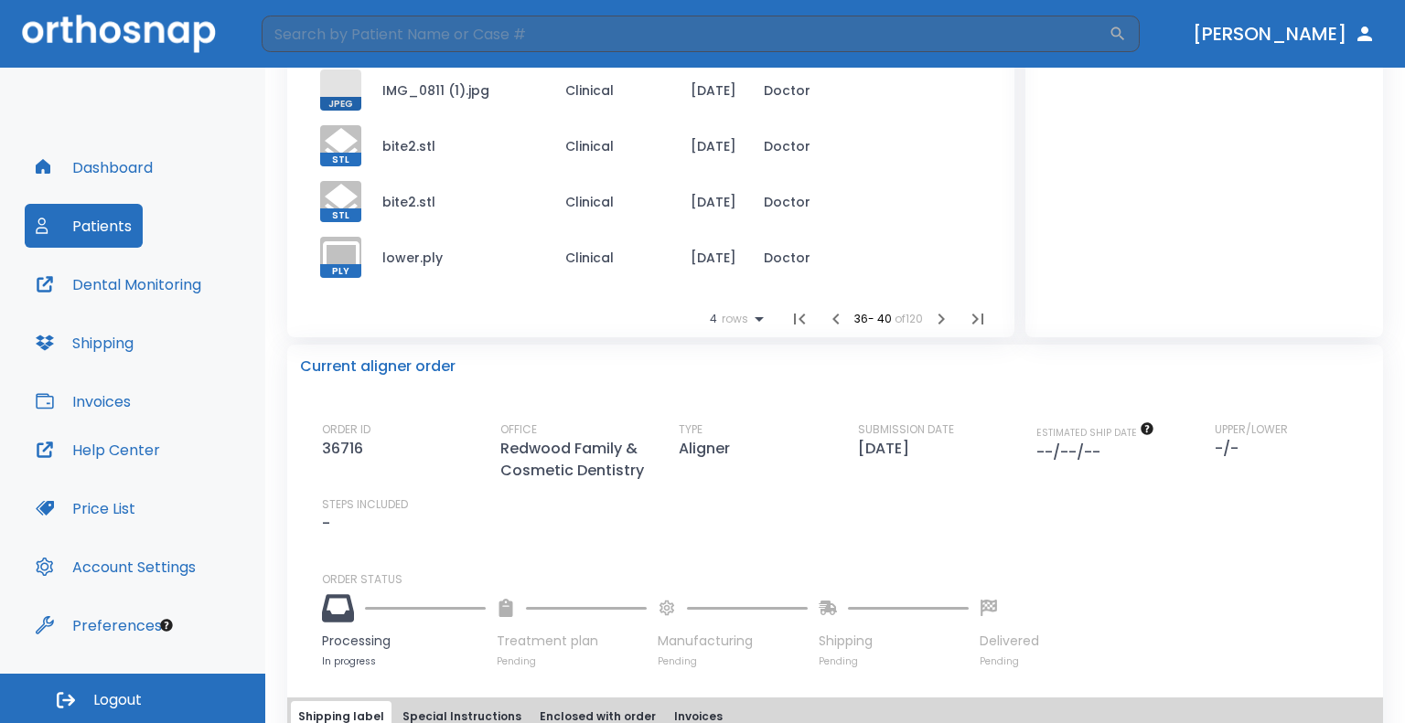
click at [938, 314] on icon "button" at bounding box center [941, 319] width 22 height 22
click at [938, 315] on icon "button" at bounding box center [941, 319] width 22 height 22
click at [932, 326] on icon "button" at bounding box center [941, 319] width 22 height 22
click at [935, 316] on icon "button" at bounding box center [941, 319] width 22 height 22
click at [935, 315] on icon "button" at bounding box center [941, 319] width 22 height 22
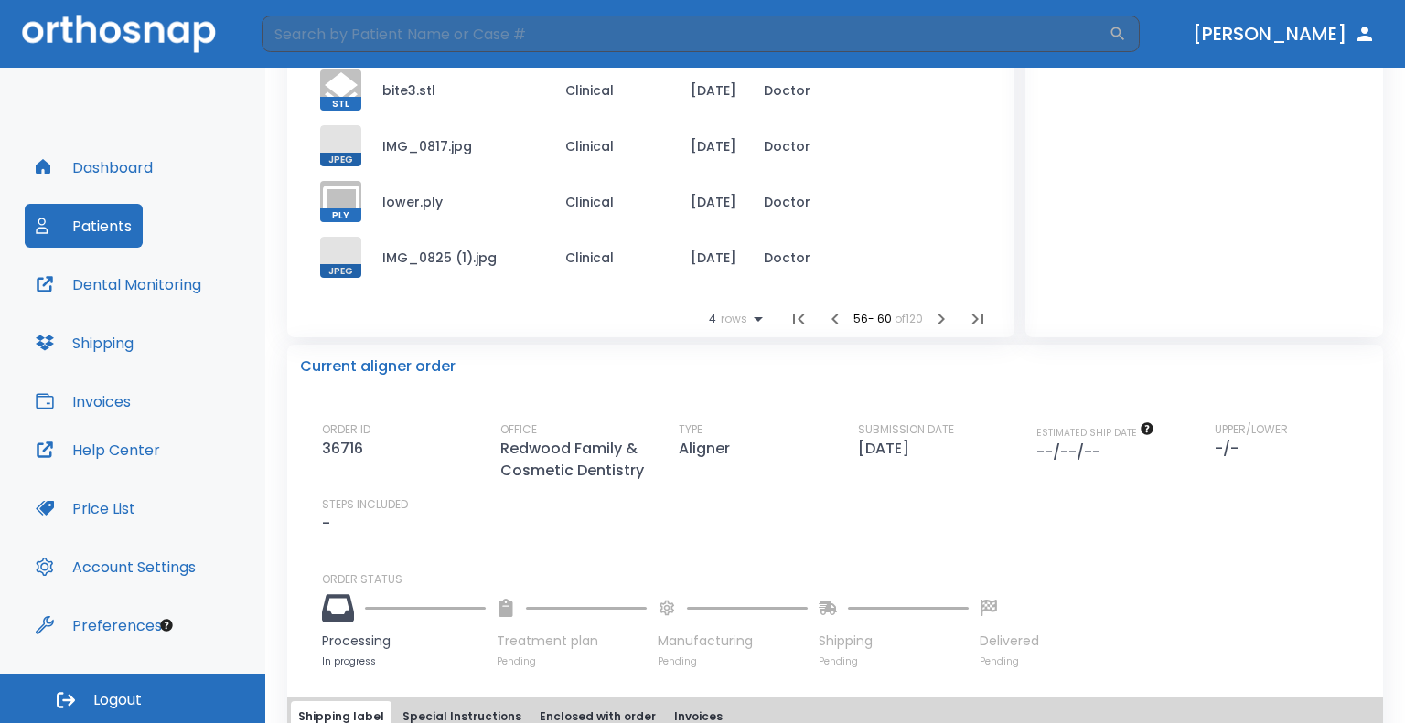
click at [935, 315] on icon "button" at bounding box center [941, 319] width 22 height 22
click at [935, 316] on icon "button" at bounding box center [941, 319] width 22 height 22
click at [935, 314] on icon "button" at bounding box center [941, 319] width 22 height 22
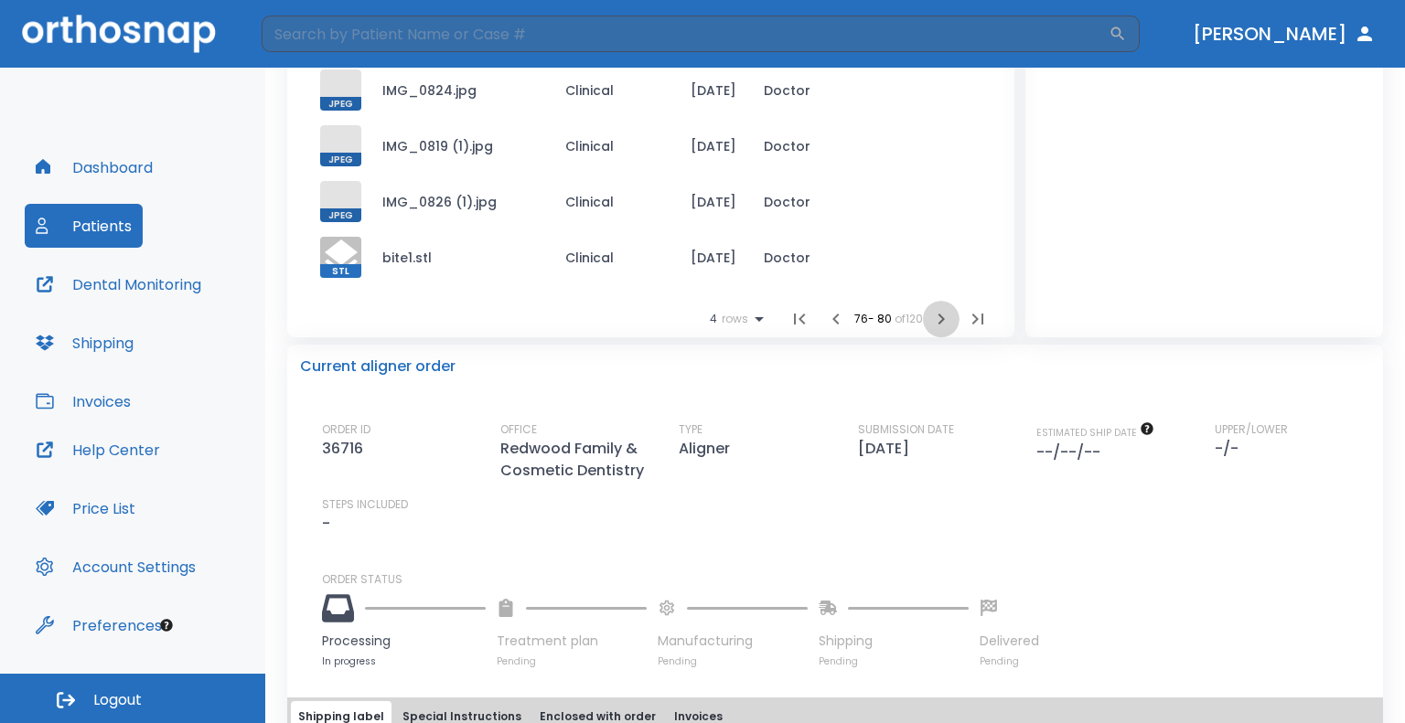
click at [935, 314] on icon "button" at bounding box center [941, 319] width 22 height 22
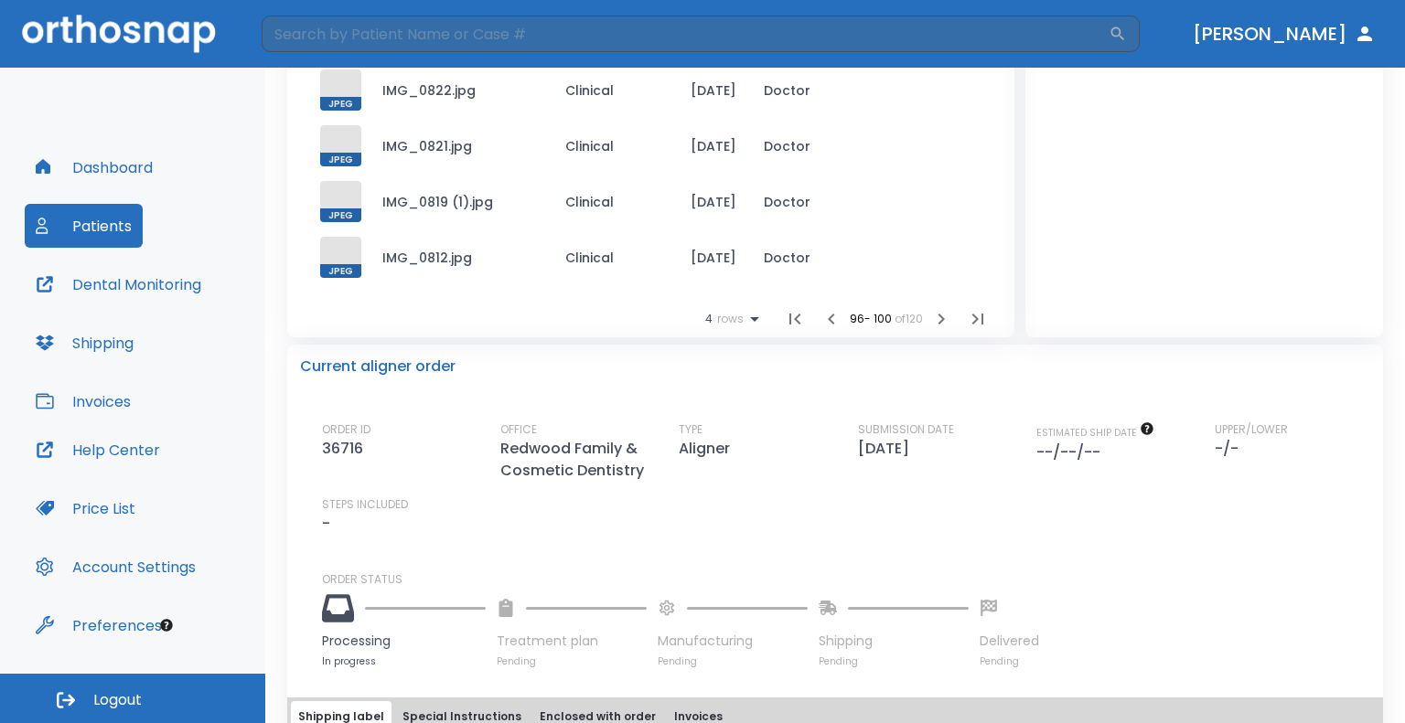
click at [935, 314] on icon "button" at bounding box center [941, 319] width 22 height 22
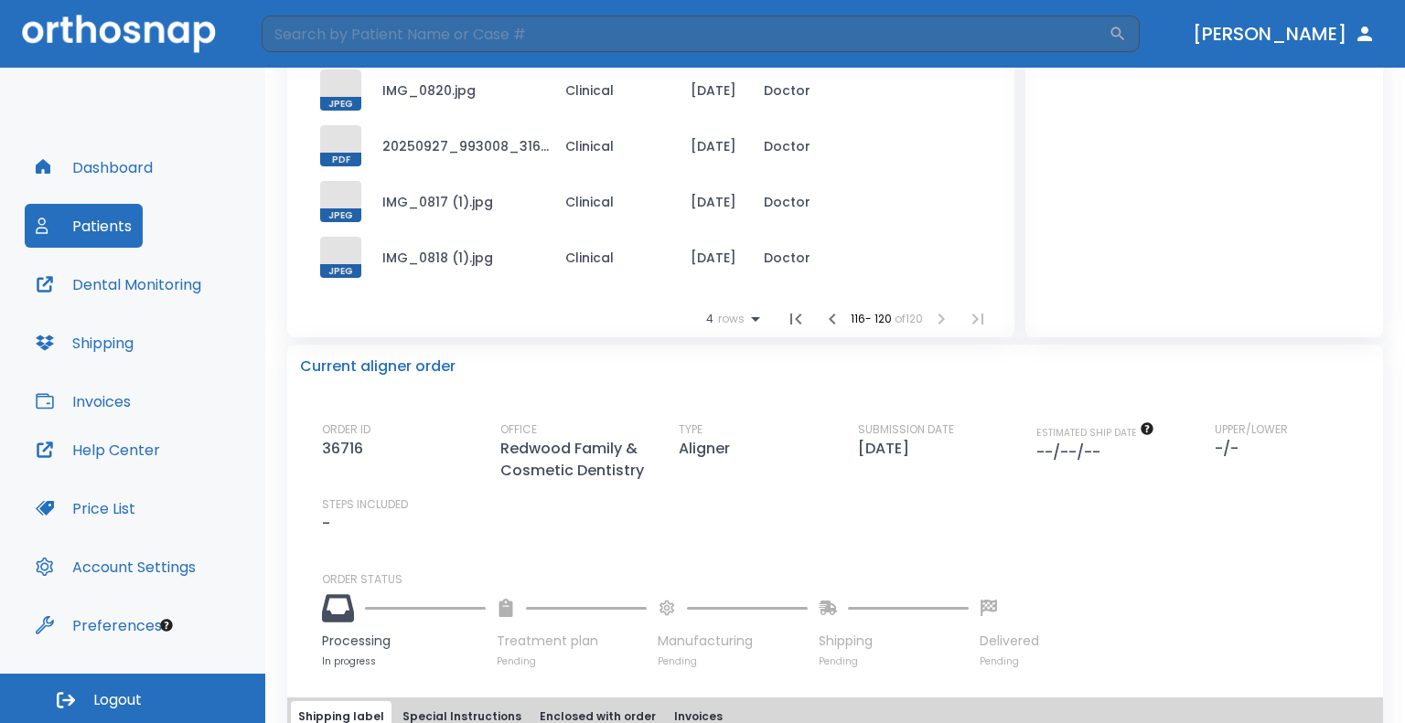
click at [936, 313] on li at bounding box center [941, 319] width 37 height 37
click at [855, 368] on div "Current aligner order" at bounding box center [835, 367] width 1070 height 22
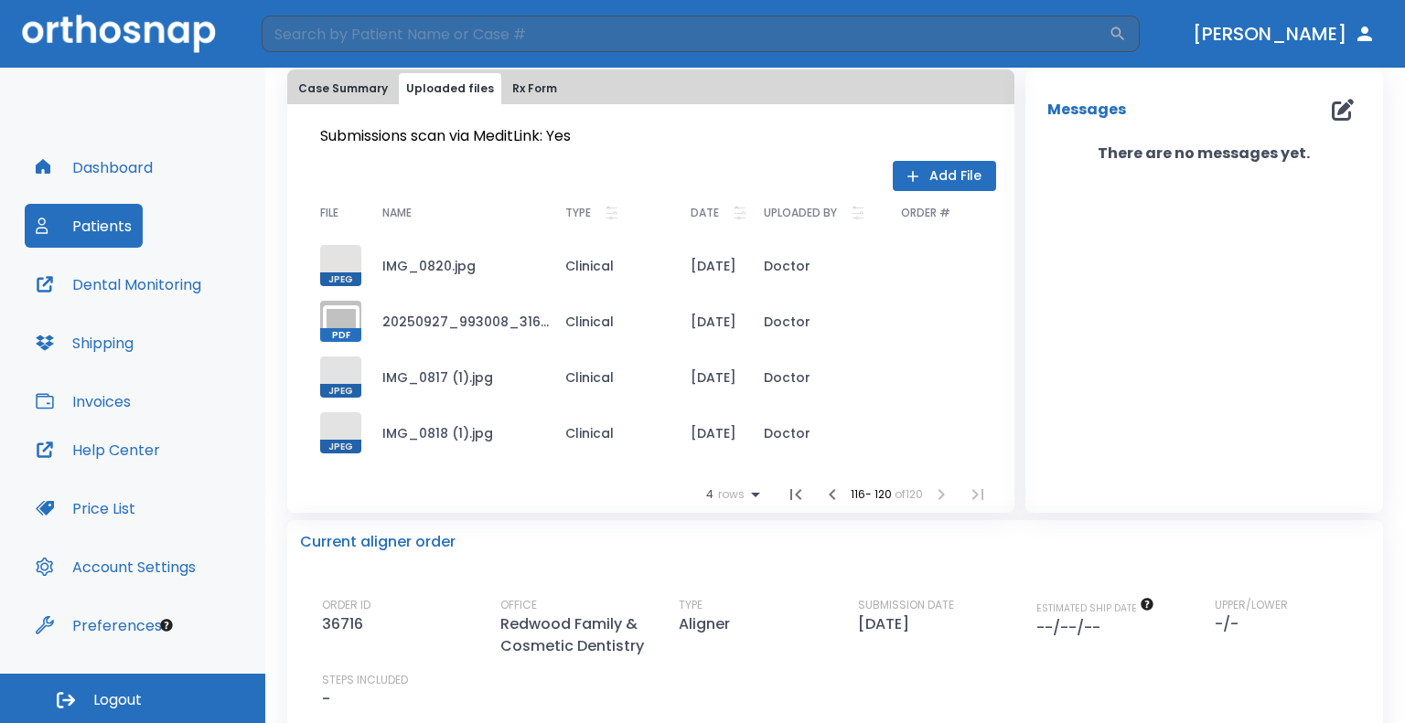
scroll to position [0, 0]
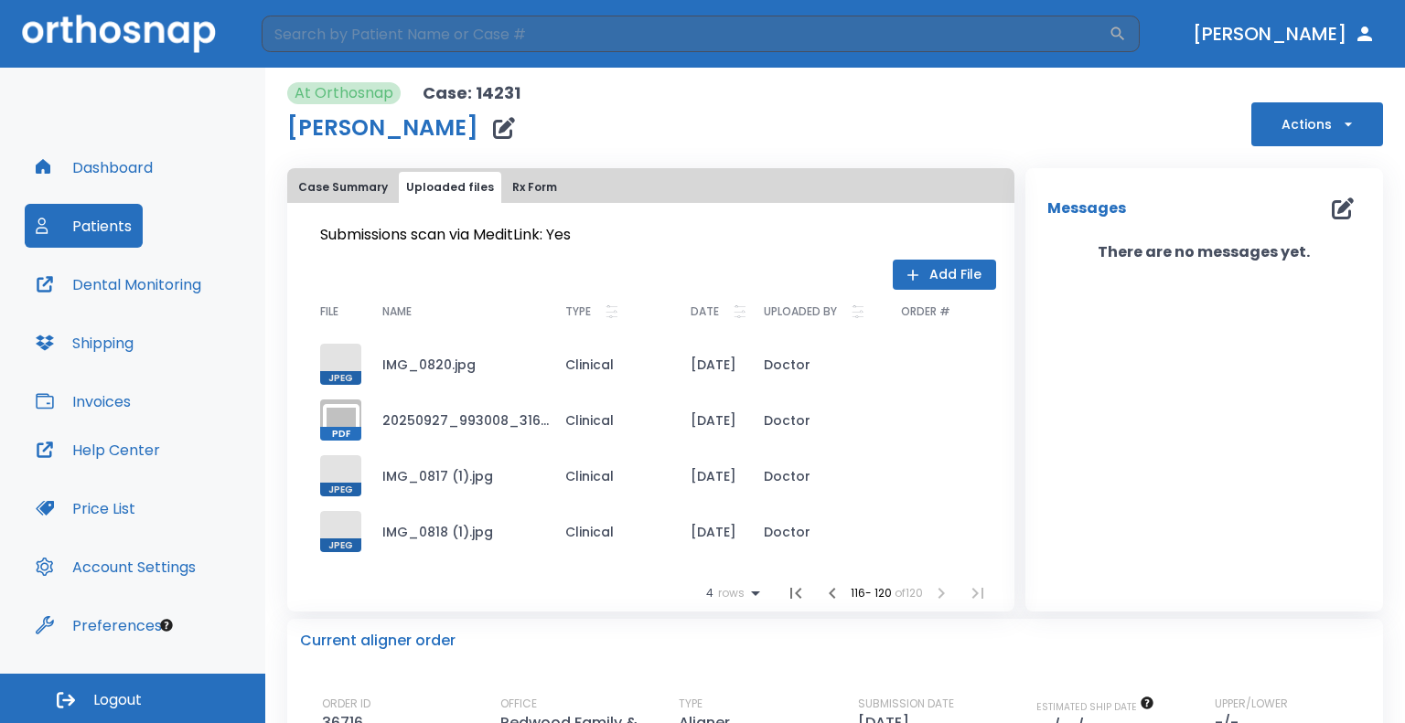
click at [505, 198] on button "Rx Form" at bounding box center [534, 187] width 59 height 31
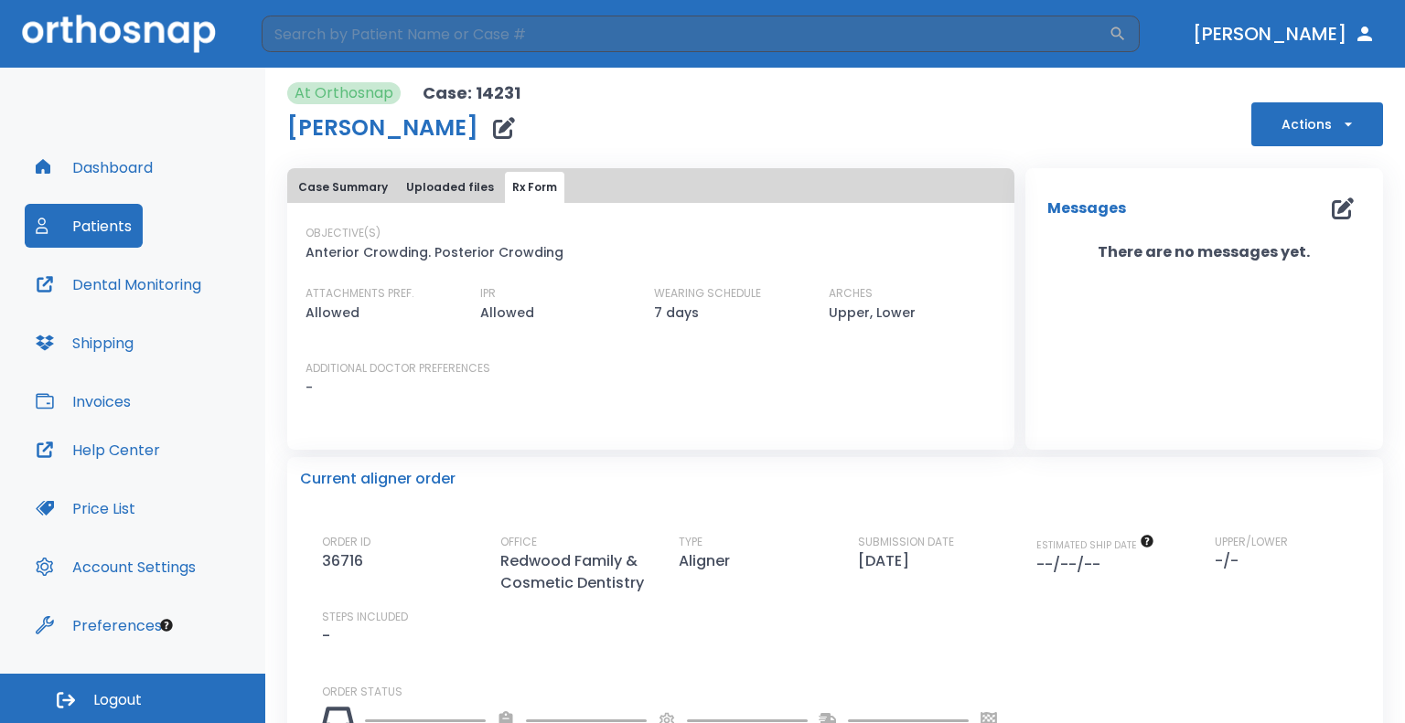
click at [315, 193] on button "Case Summary" at bounding box center [343, 187] width 104 height 31
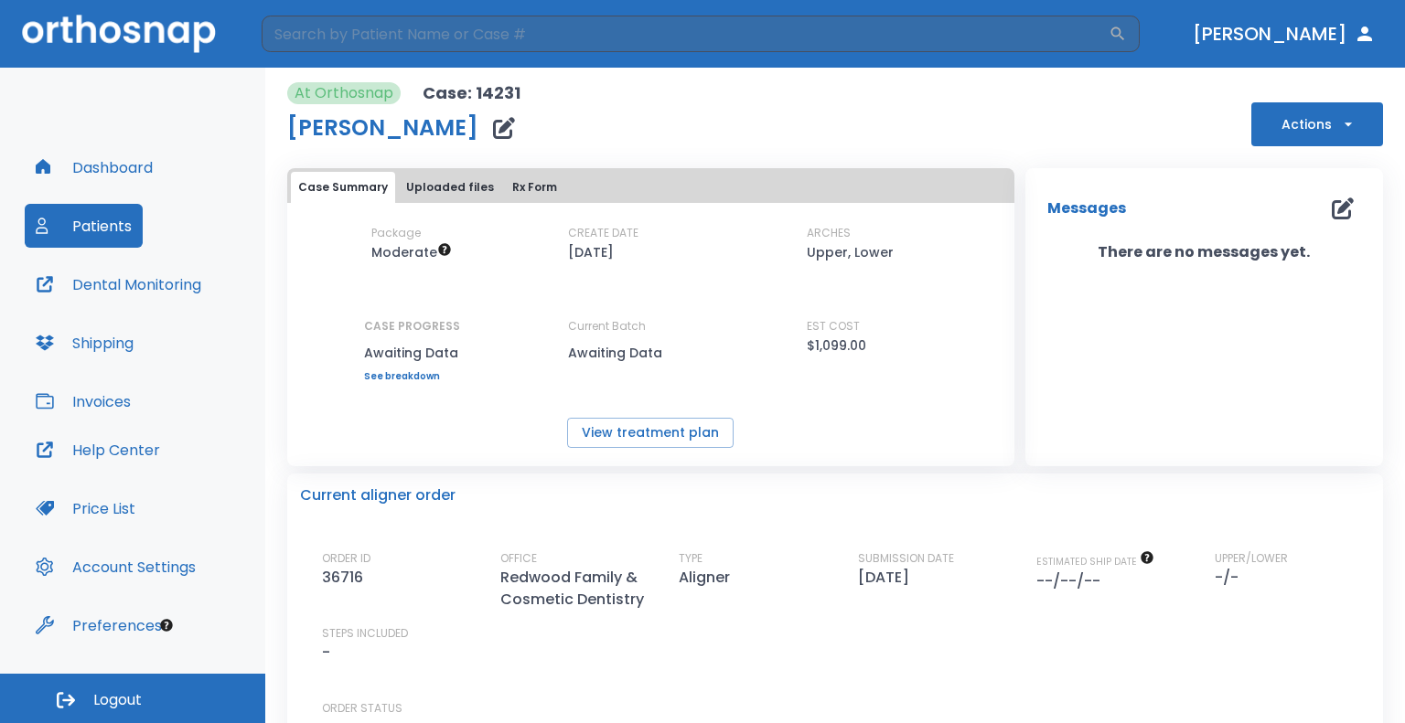
click at [164, 166] on div "Dashboard Patients Dental Monitoring Shipping Invoices" at bounding box center [133, 286] width 216 height 283
click at [126, 169] on button "Dashboard" at bounding box center [94, 167] width 139 height 44
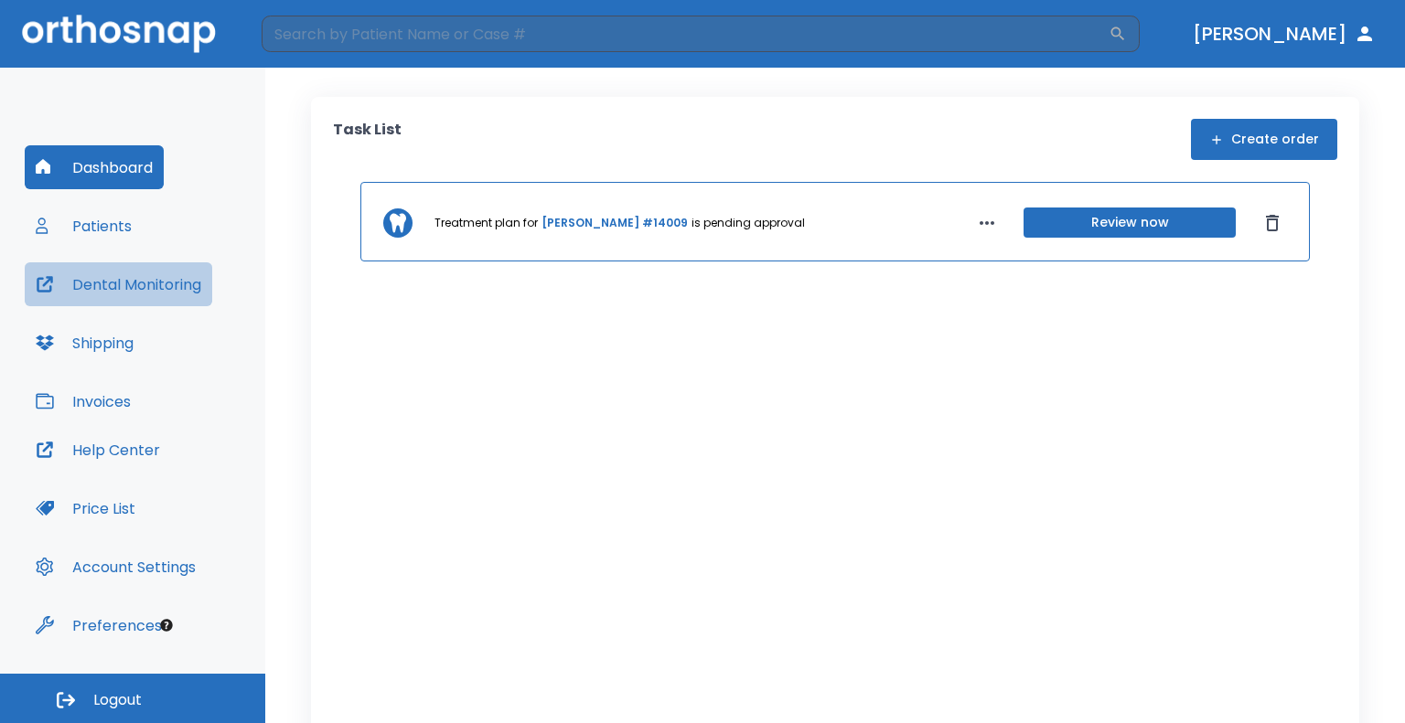
click at [139, 285] on button "Dental Monitoring" at bounding box center [118, 284] width 187 height 44
click at [102, 228] on button "Patients" at bounding box center [84, 226] width 118 height 44
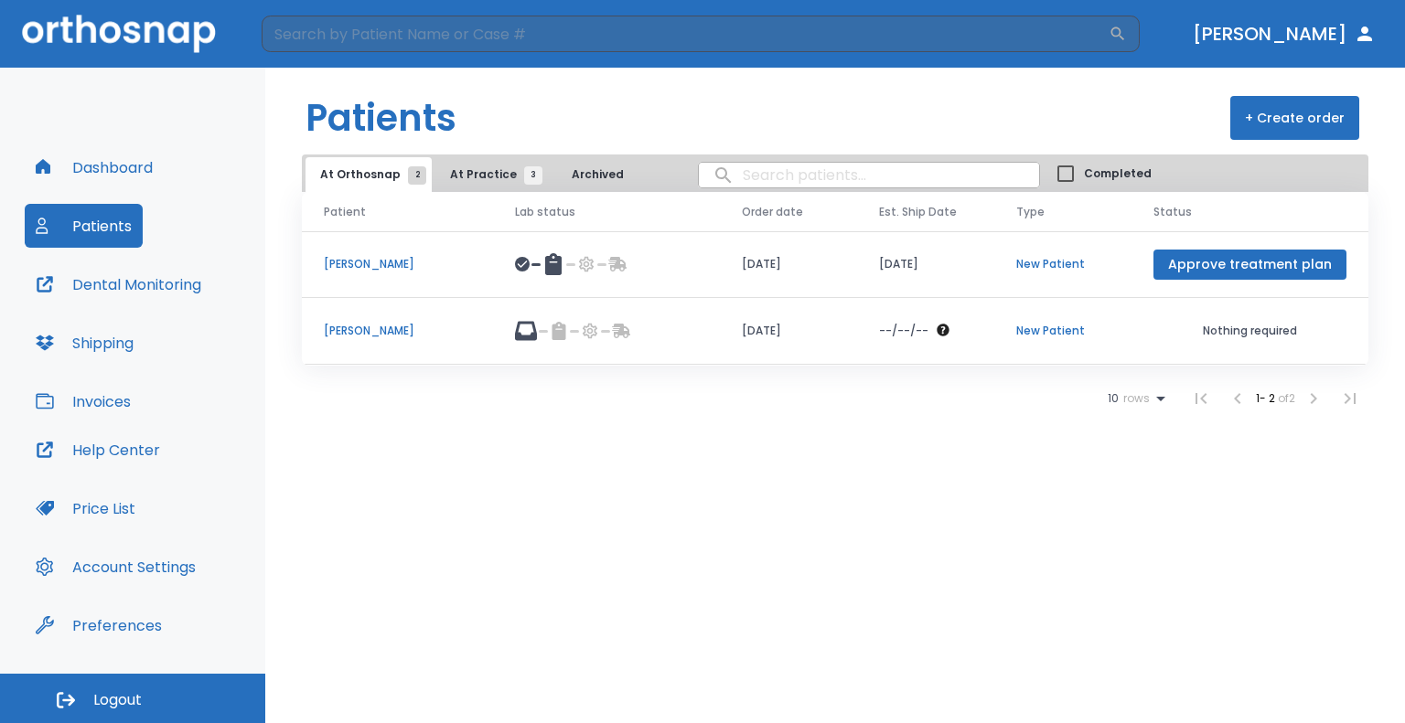
click at [147, 281] on button "Dental Monitoring" at bounding box center [118, 284] width 187 height 44
click at [484, 163] on button "At Practice 3" at bounding box center [491, 174] width 112 height 35
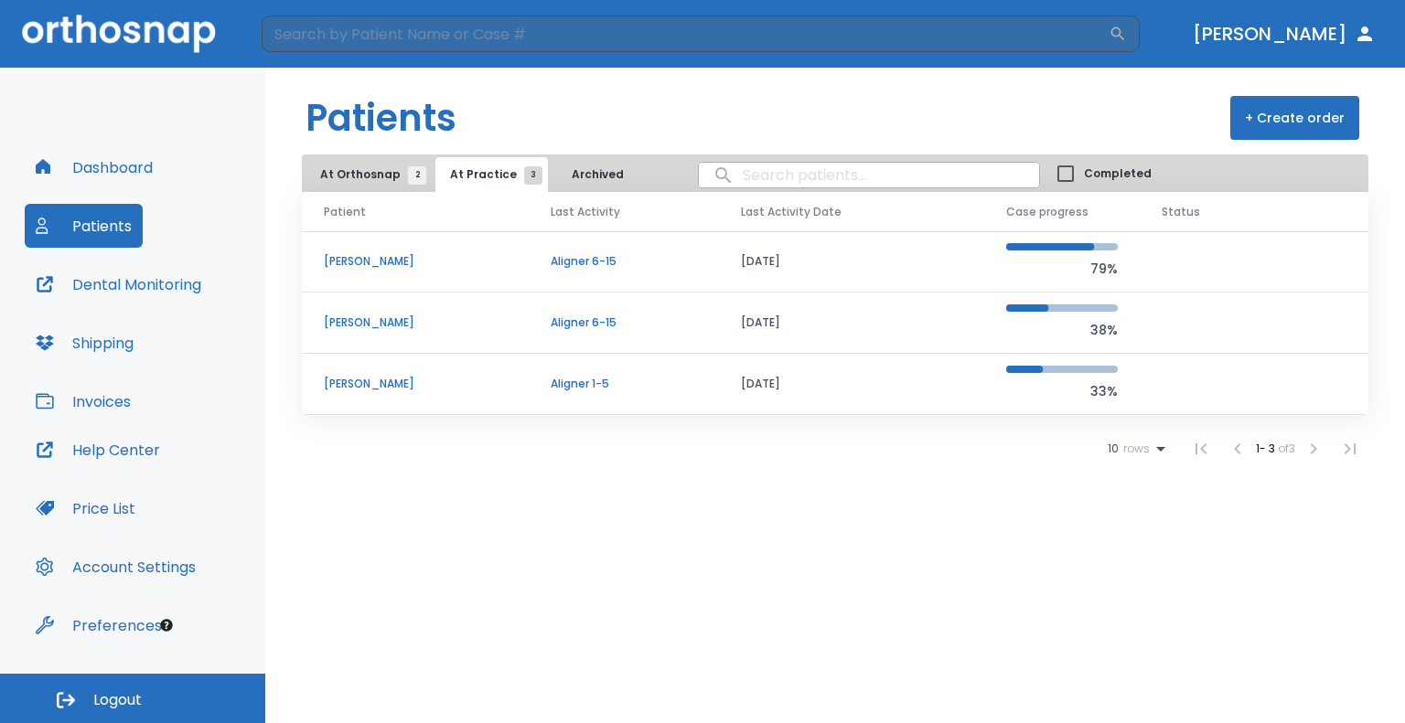
click at [335, 168] on span "At Orthosnap 2" at bounding box center [368, 174] width 97 height 16
